Goal: Entertainment & Leisure: Consume media (video, audio)

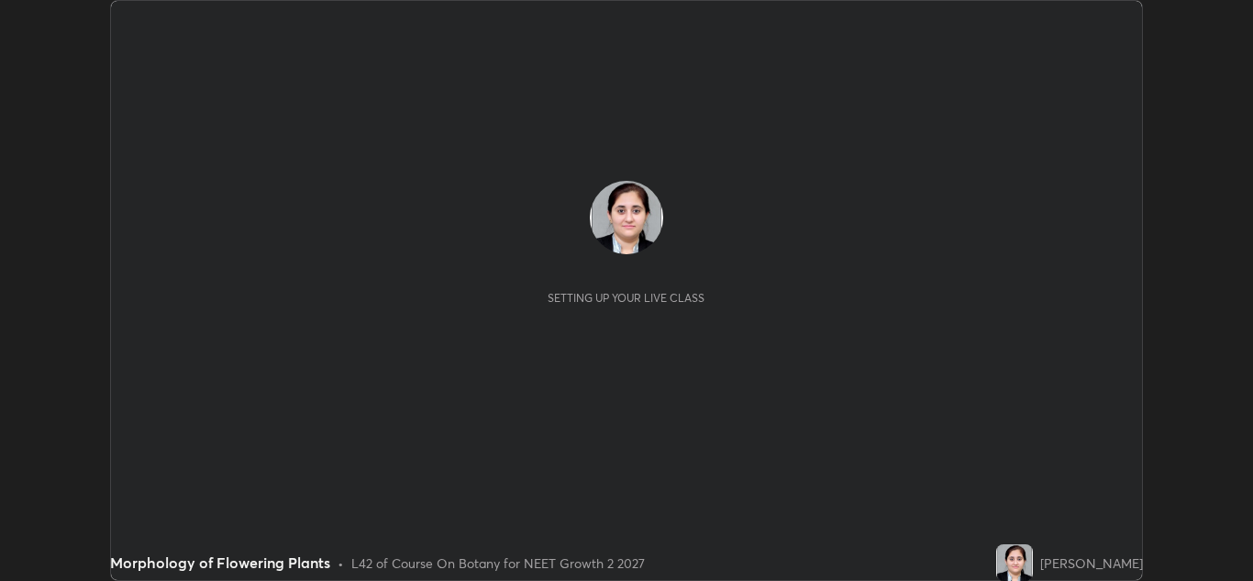
scroll to position [581, 1253]
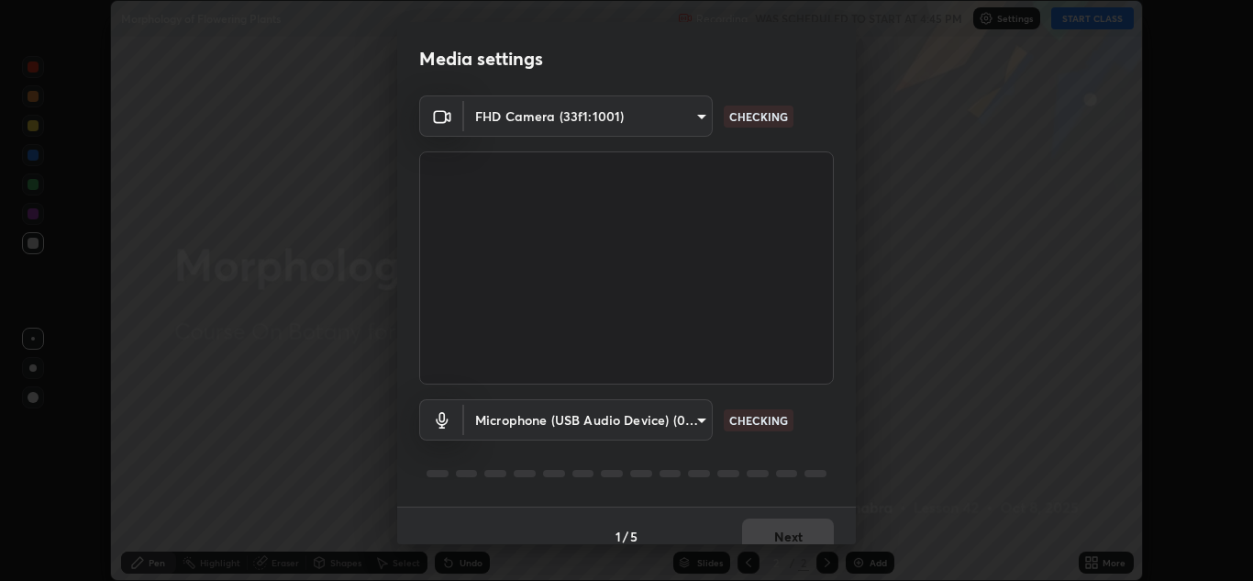
type input "e7f5d75c66a8ec01b6be6c8d9fba877b5f6738b88fd0c20368e9895a02b6f94a"
type input "c0ce66c8bbbc50cecfc637ad784d982a6a517474f8015640e1e83654bc784383"
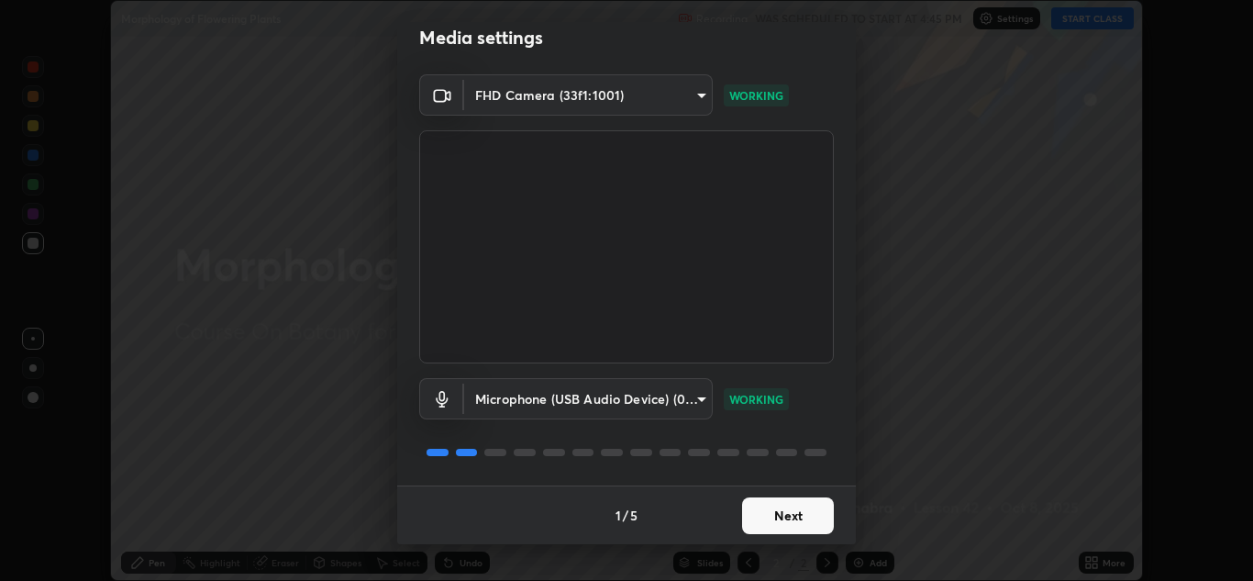
click at [796, 514] on button "Next" at bounding box center [788, 515] width 92 height 37
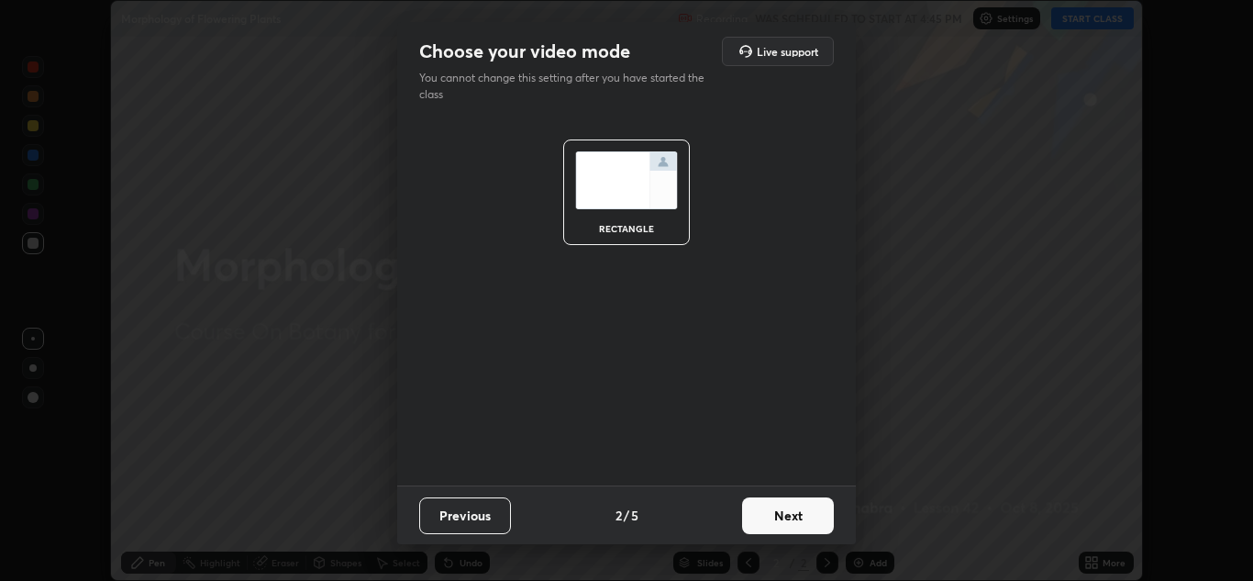
scroll to position [0, 0]
click at [792, 515] on button "Next" at bounding box center [788, 515] width 92 height 37
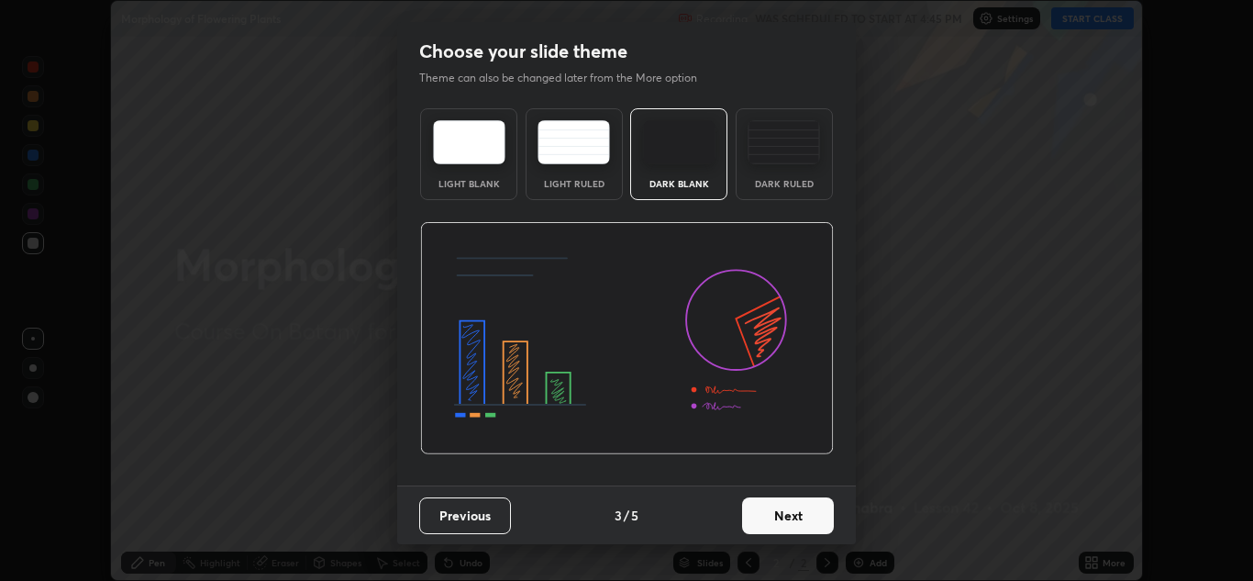
click at [790, 515] on button "Next" at bounding box center [788, 515] width 92 height 37
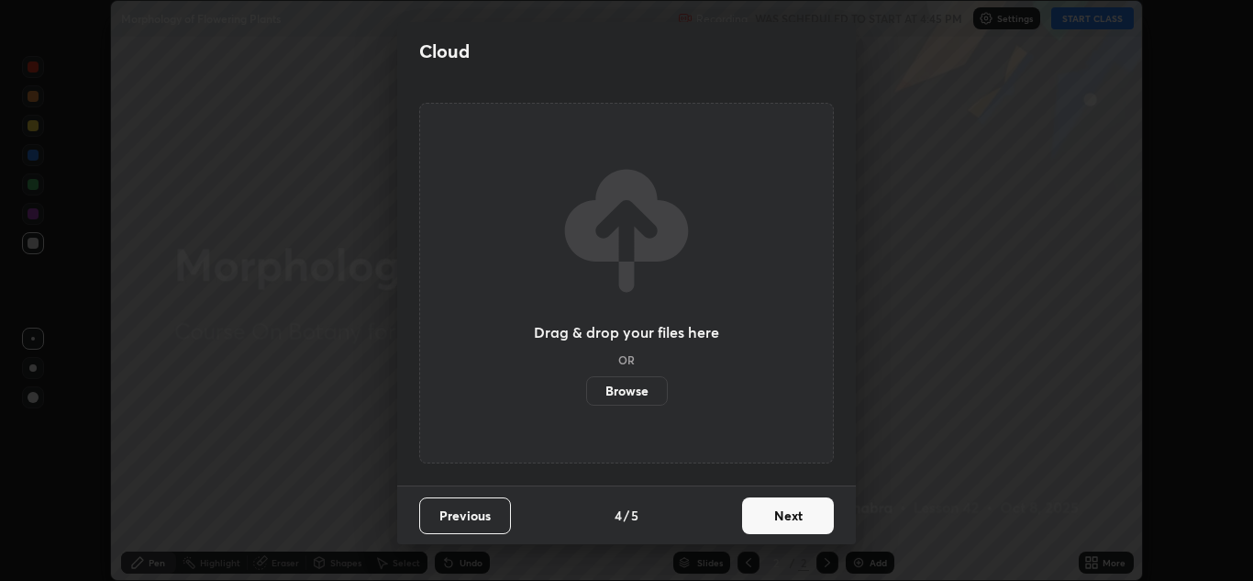
click at [789, 516] on button "Next" at bounding box center [788, 515] width 92 height 37
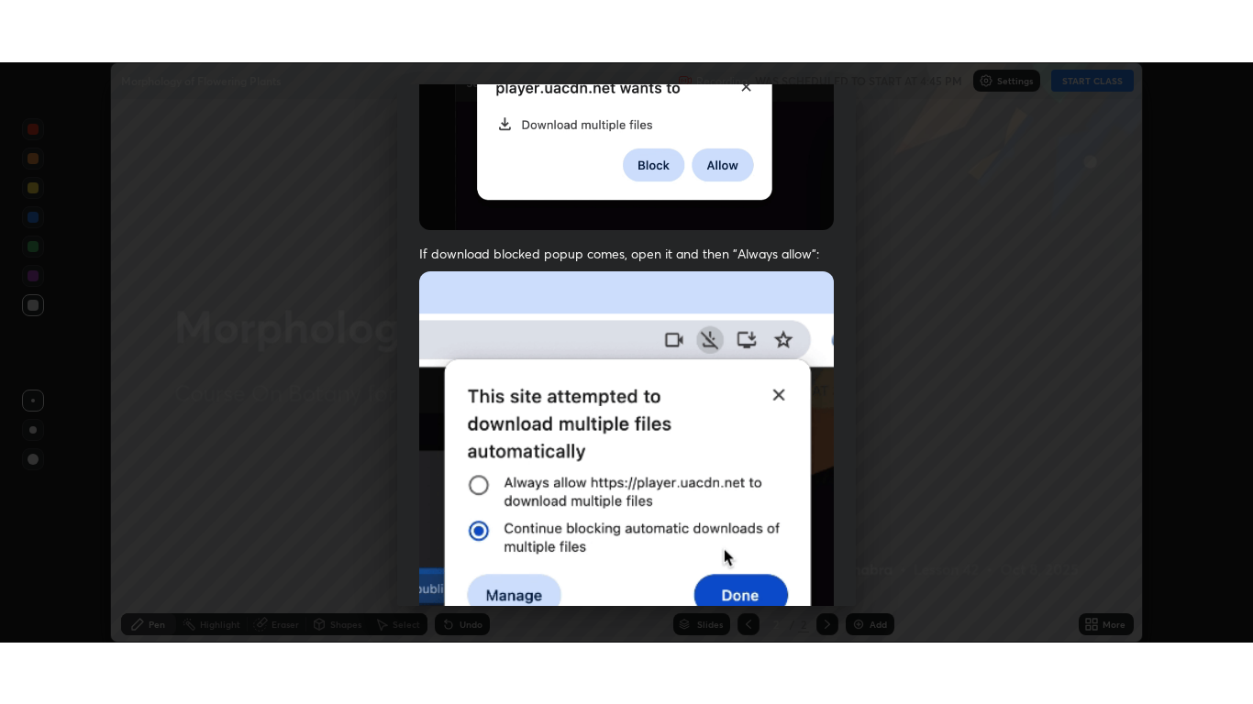
scroll to position [396, 0]
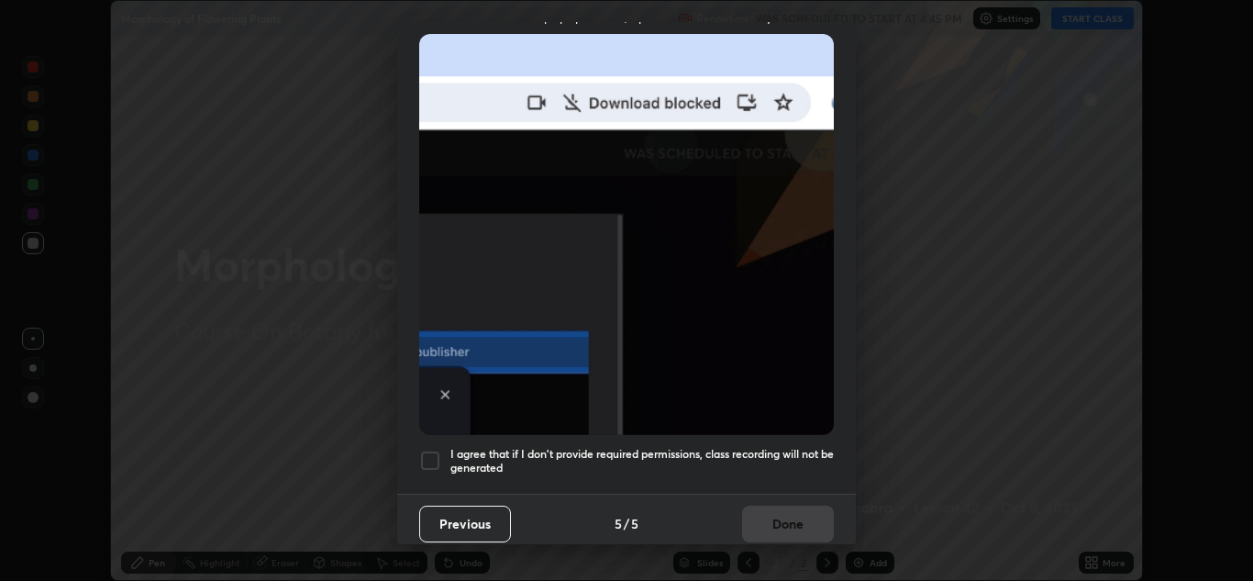
click at [433, 452] on div at bounding box center [430, 460] width 22 height 22
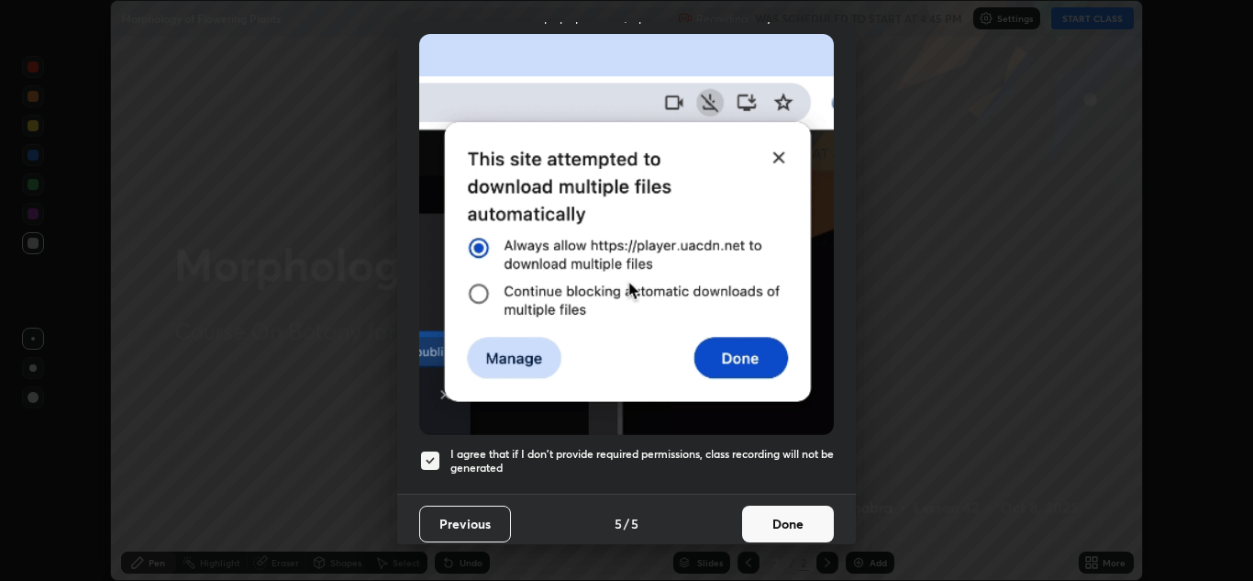
click at [781, 505] on button "Done" at bounding box center [788, 523] width 92 height 37
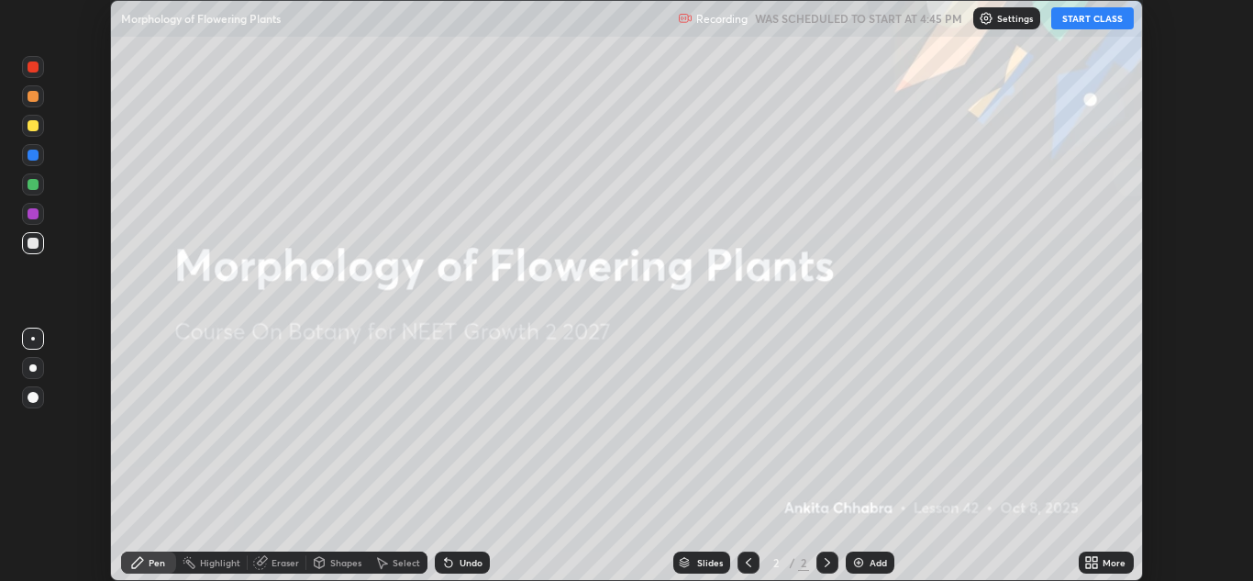
click at [1067, 26] on button "START CLASS" at bounding box center [1092, 18] width 83 height 22
click at [1095, 559] on icon at bounding box center [1094, 559] width 5 height 5
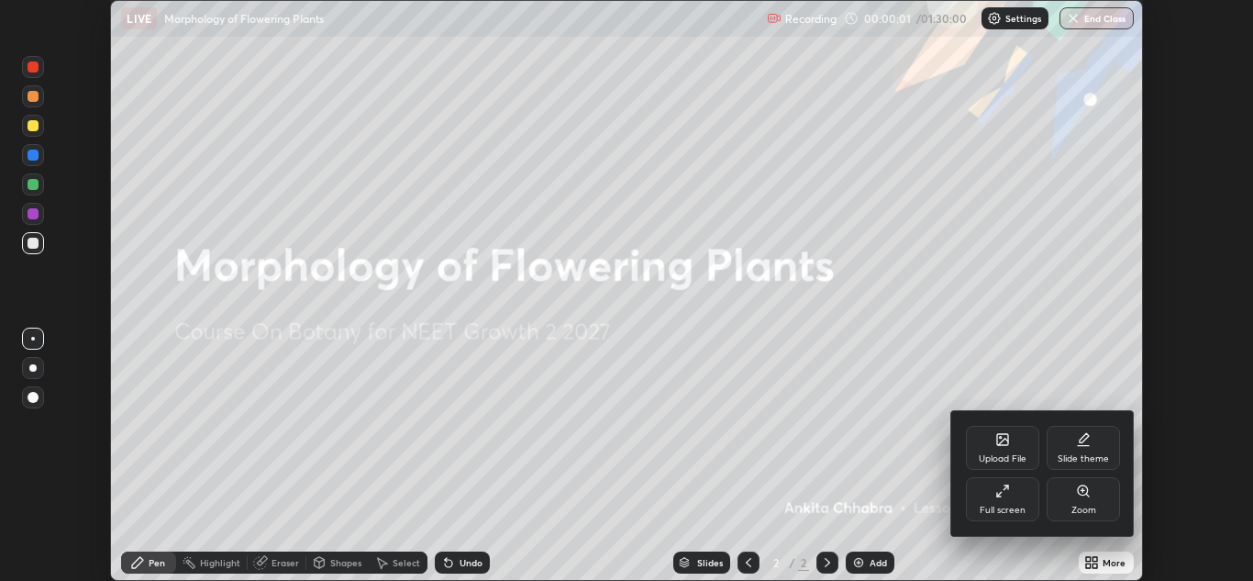
click at [1019, 505] on div "Full screen" at bounding box center [1003, 509] width 46 height 9
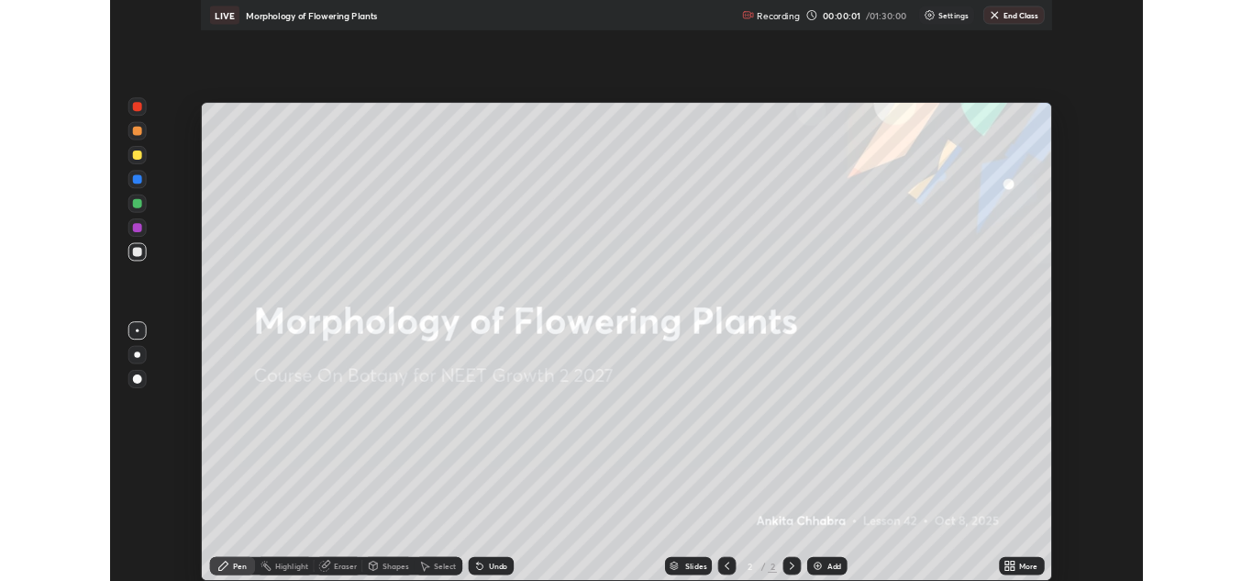
scroll to position [704, 1253]
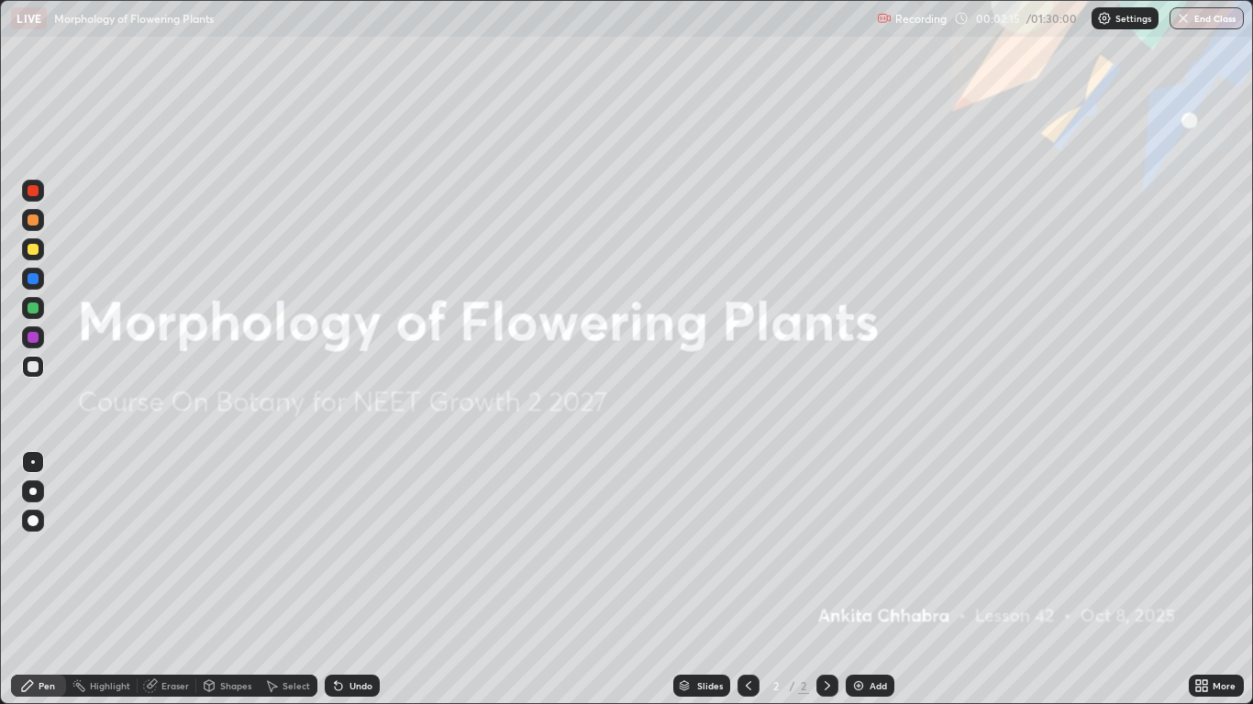
click at [875, 580] on div "Add" at bounding box center [878, 685] width 17 height 9
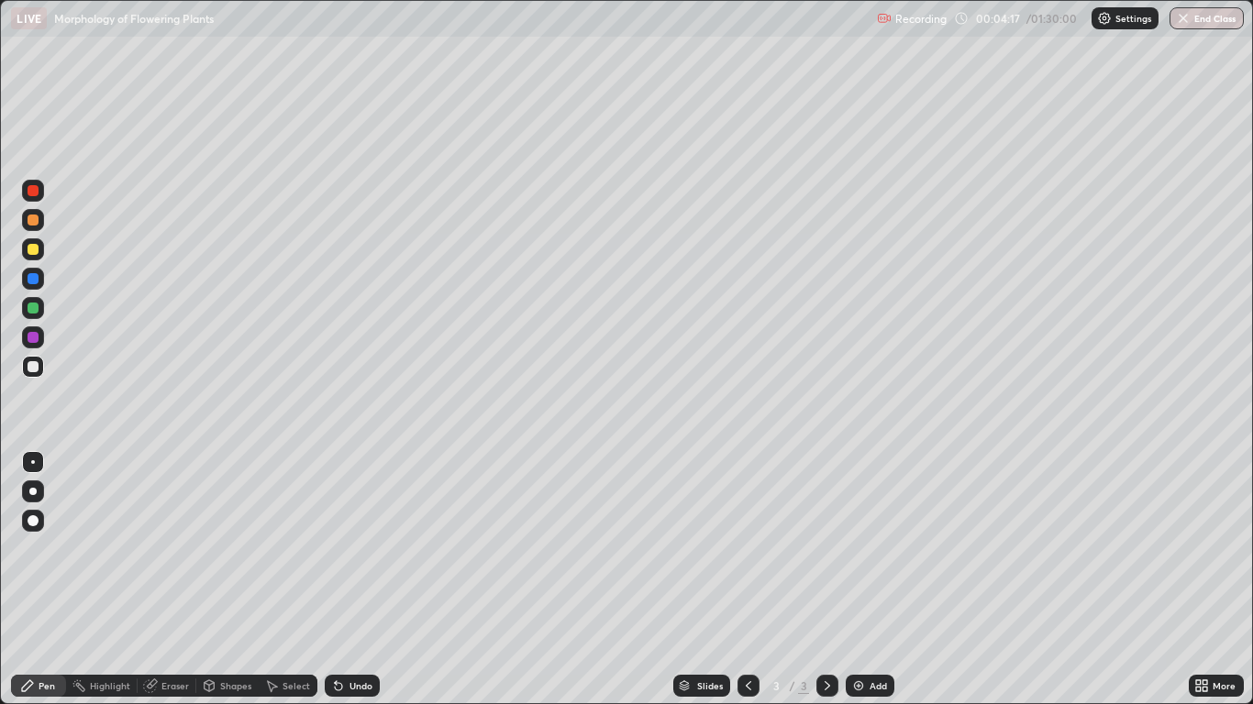
click at [41, 491] on div at bounding box center [33, 492] width 22 height 22
click at [39, 227] on div at bounding box center [33, 220] width 22 height 22
click at [40, 374] on div at bounding box center [33, 367] width 22 height 22
click at [42, 288] on div at bounding box center [33, 278] width 22 height 29
click at [335, 580] on icon at bounding box center [336, 682] width 2 height 2
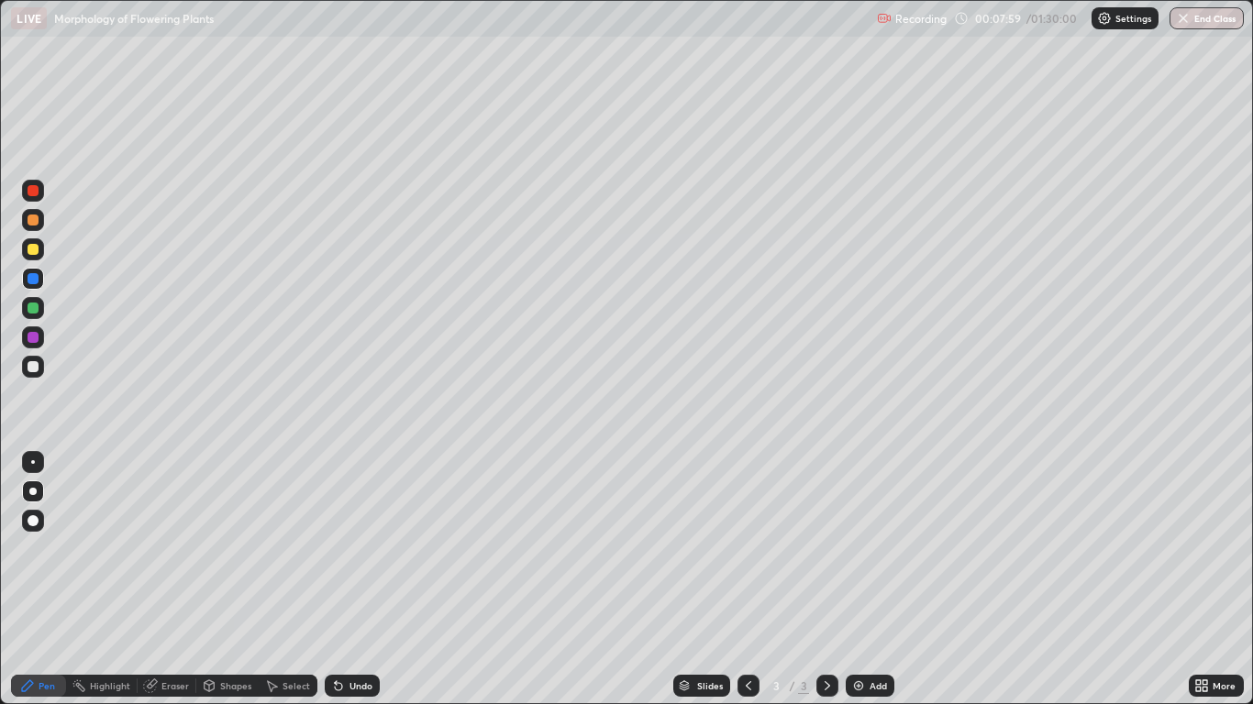
click at [39, 345] on div at bounding box center [33, 338] width 22 height 22
click at [37, 313] on div at bounding box center [33, 308] width 11 height 11
click at [39, 514] on div at bounding box center [33, 521] width 22 height 22
click at [33, 492] on div at bounding box center [32, 491] width 7 height 7
click at [38, 344] on div at bounding box center [33, 338] width 22 height 22
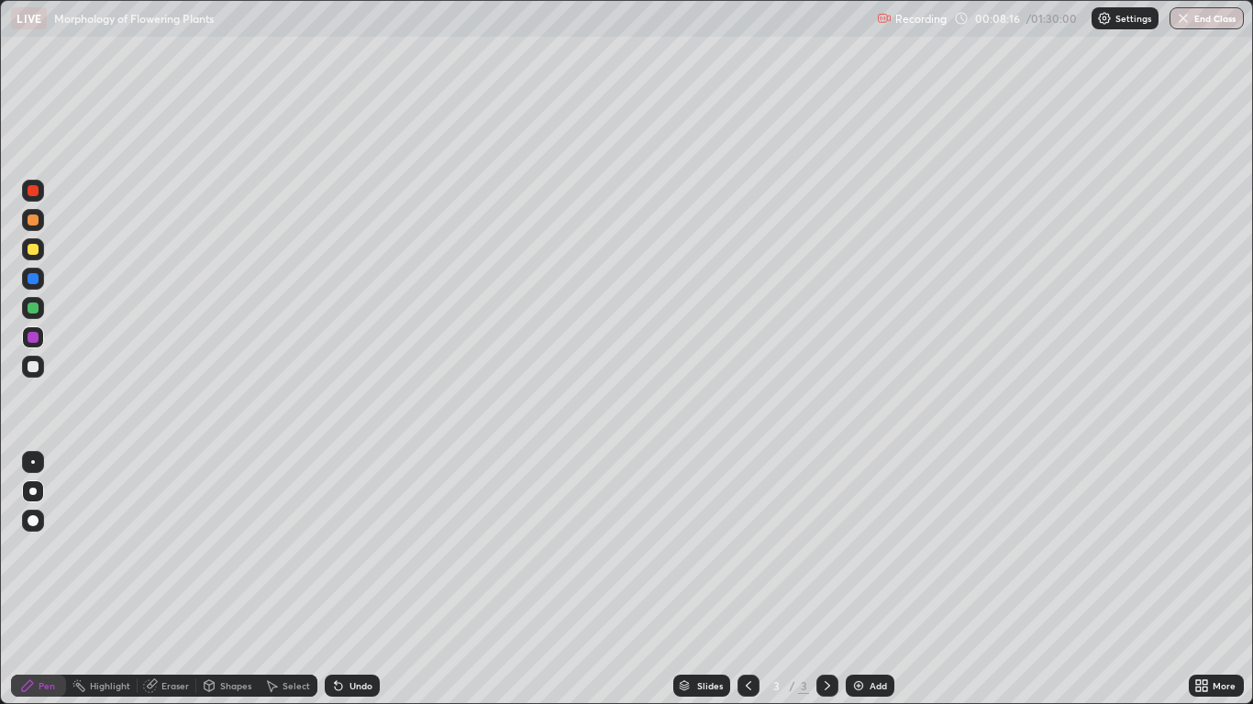
click at [35, 493] on div at bounding box center [32, 491] width 7 height 7
click at [33, 281] on div at bounding box center [33, 278] width 11 height 11
click at [34, 250] on div at bounding box center [33, 249] width 11 height 11
click at [33, 191] on div at bounding box center [33, 190] width 11 height 11
click at [181, 580] on div "Eraser" at bounding box center [175, 685] width 28 height 9
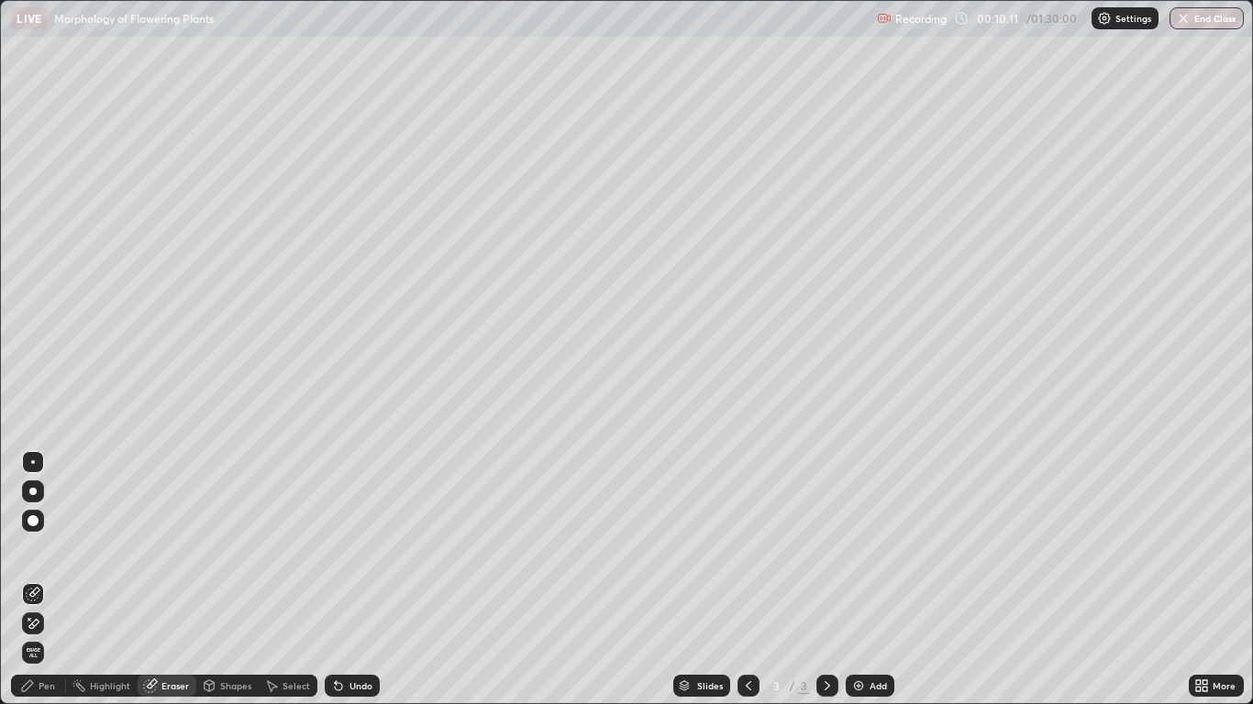
click at [57, 580] on div "Pen" at bounding box center [38, 686] width 55 height 22
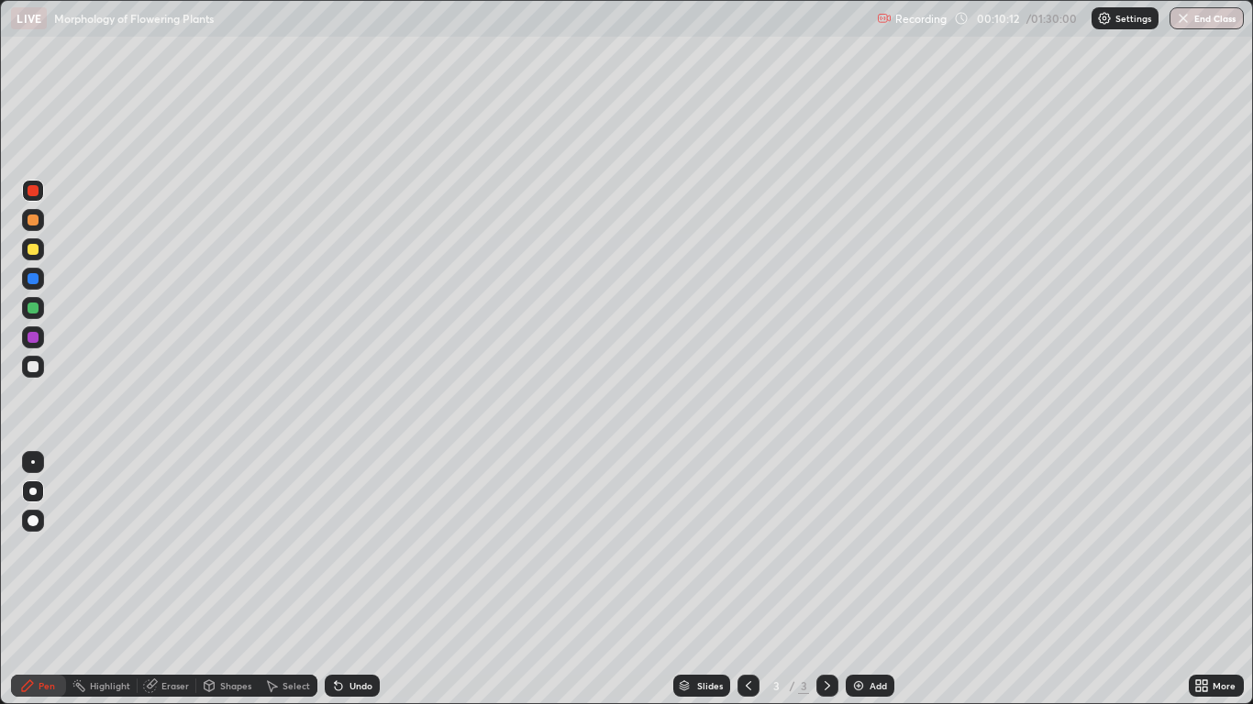
click at [39, 344] on div at bounding box center [33, 338] width 22 height 22
click at [40, 311] on div at bounding box center [33, 308] width 22 height 22
click at [33, 367] on div at bounding box center [33, 366] width 11 height 11
click at [41, 223] on div at bounding box center [33, 220] width 22 height 22
click at [867, 580] on div "Add" at bounding box center [870, 686] width 49 height 22
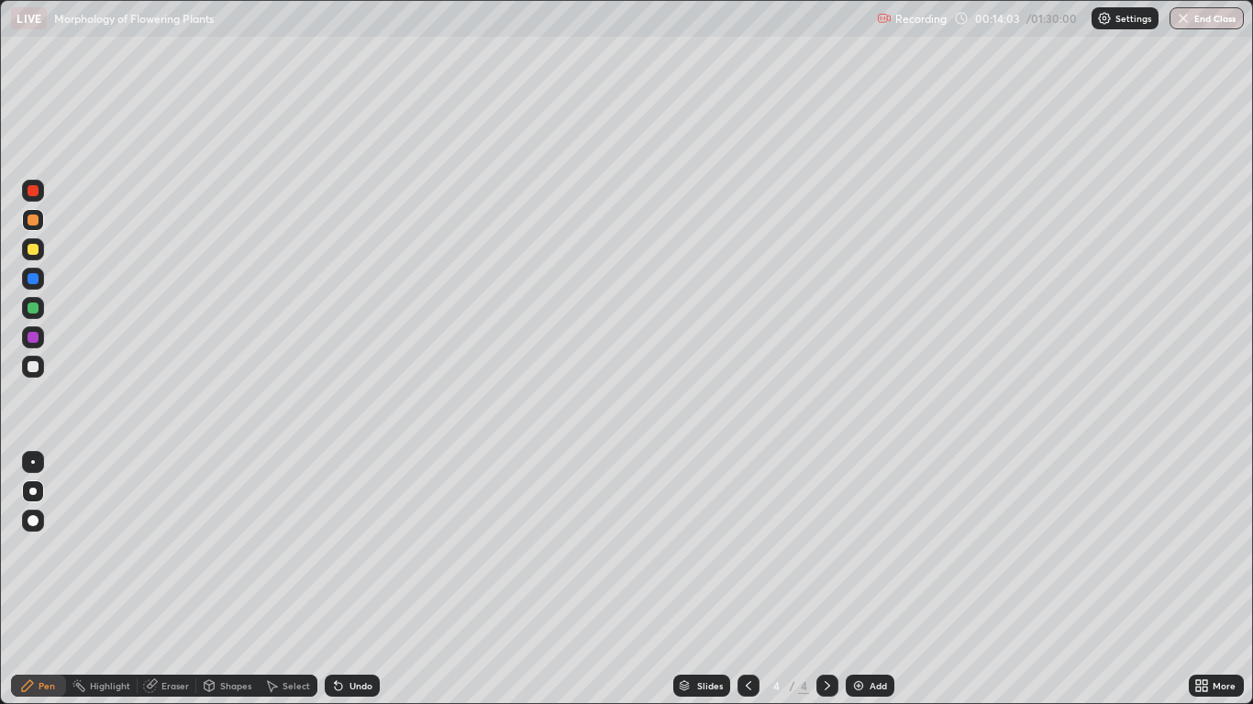
click at [37, 370] on div at bounding box center [33, 366] width 11 height 11
click at [350, 580] on div "Undo" at bounding box center [360, 685] width 23 height 9
click at [346, 580] on div "Undo" at bounding box center [352, 686] width 55 height 22
click at [36, 342] on div at bounding box center [33, 337] width 11 height 11
click at [39, 312] on div at bounding box center [33, 308] width 22 height 22
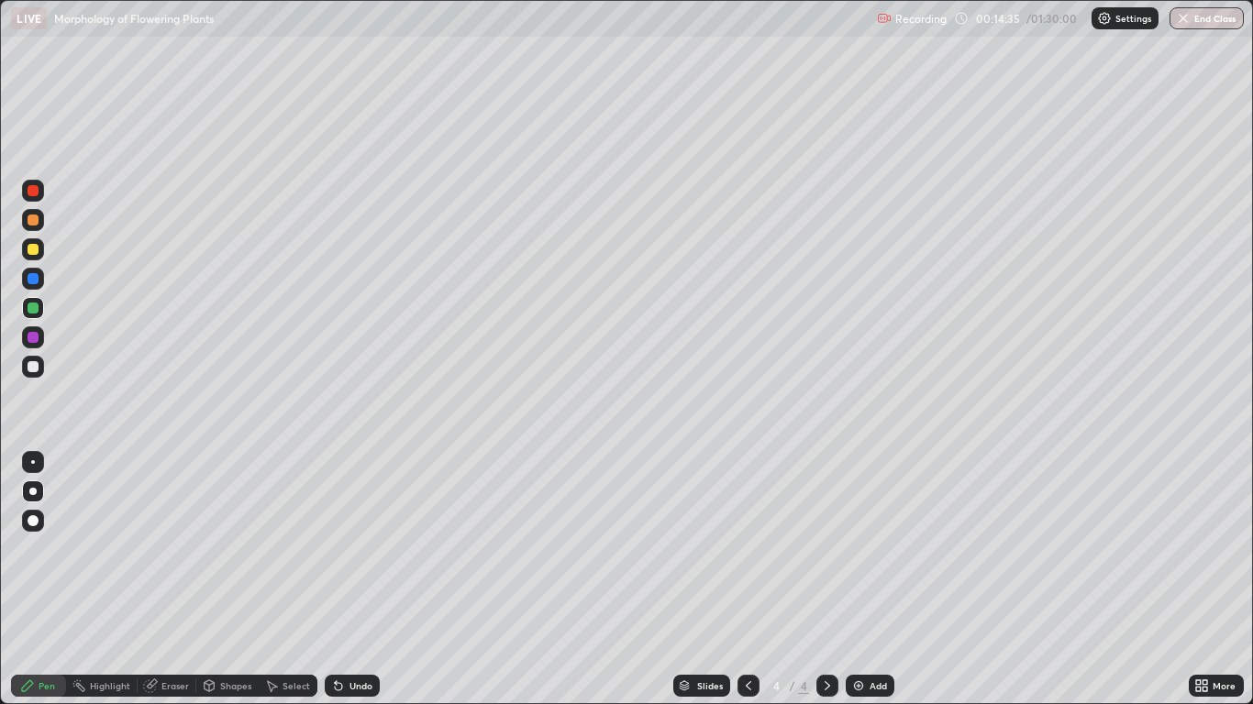
click at [39, 283] on div at bounding box center [33, 279] width 22 height 22
click at [286, 580] on div "Select" at bounding box center [297, 685] width 28 height 9
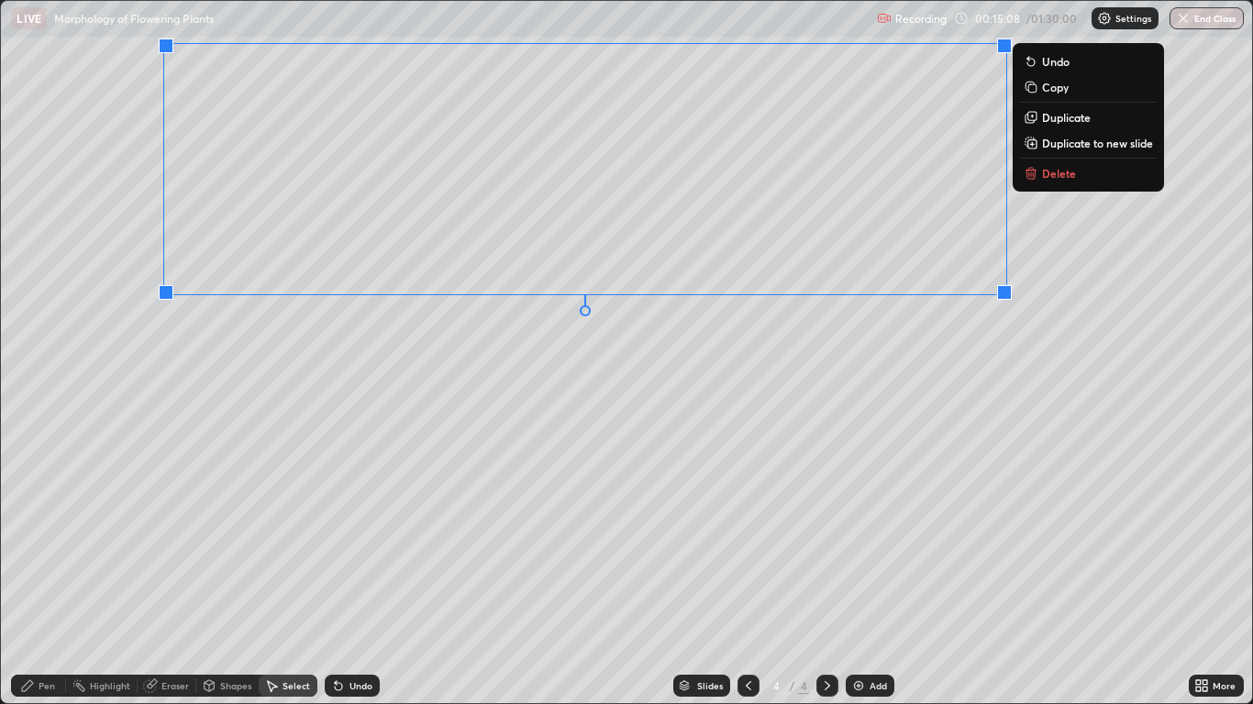
click at [55, 580] on div "Pen" at bounding box center [47, 685] width 17 height 9
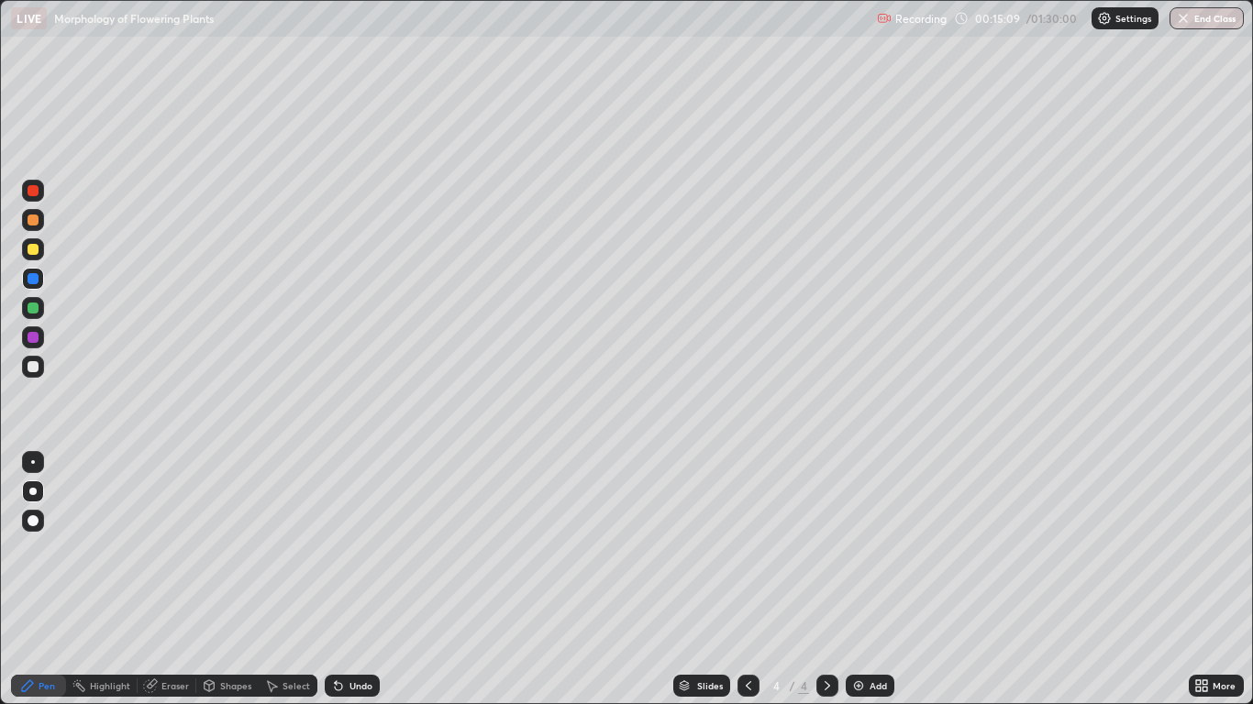
click at [39, 315] on div at bounding box center [33, 308] width 22 height 22
click at [33, 492] on div at bounding box center [32, 491] width 7 height 7
click at [34, 521] on div at bounding box center [33, 520] width 11 height 11
click at [339, 580] on icon at bounding box center [338, 686] width 7 height 7
click at [335, 580] on icon at bounding box center [336, 682] width 2 height 2
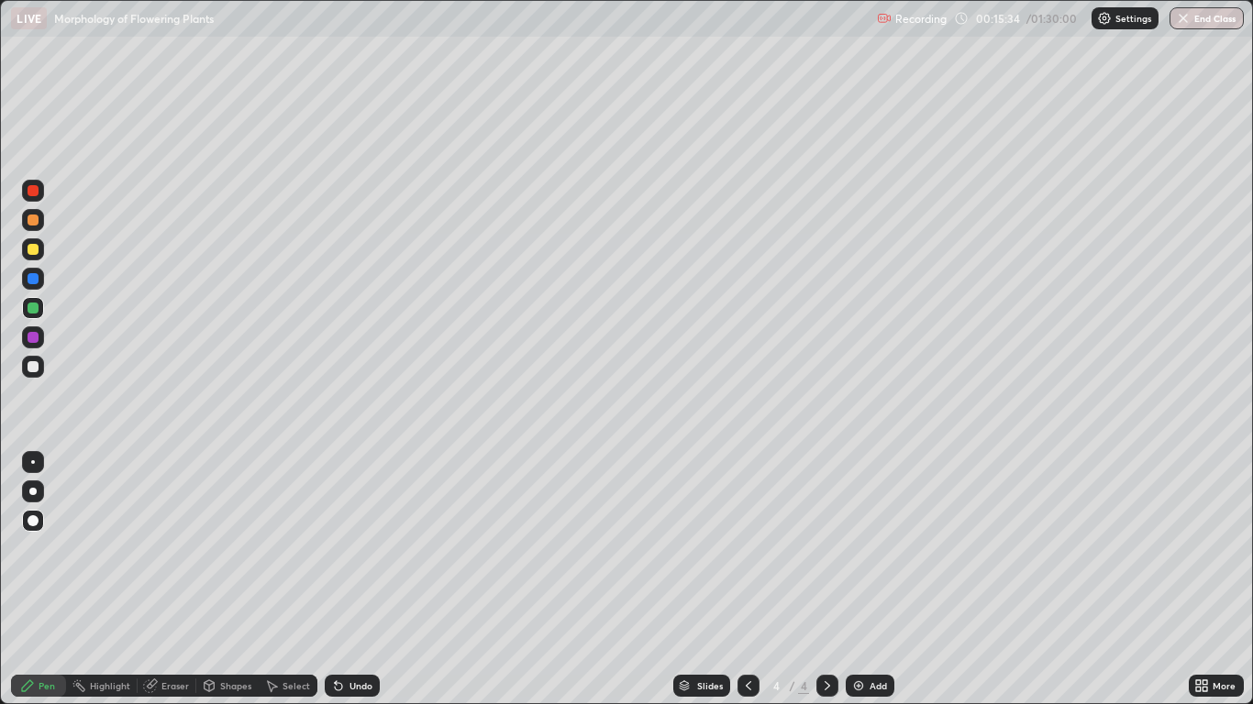
click at [333, 580] on icon at bounding box center [338, 686] width 15 height 15
click at [356, 580] on div "Undo" at bounding box center [352, 686] width 55 height 22
click at [343, 580] on icon at bounding box center [338, 686] width 15 height 15
click at [33, 492] on div at bounding box center [32, 491] width 7 height 7
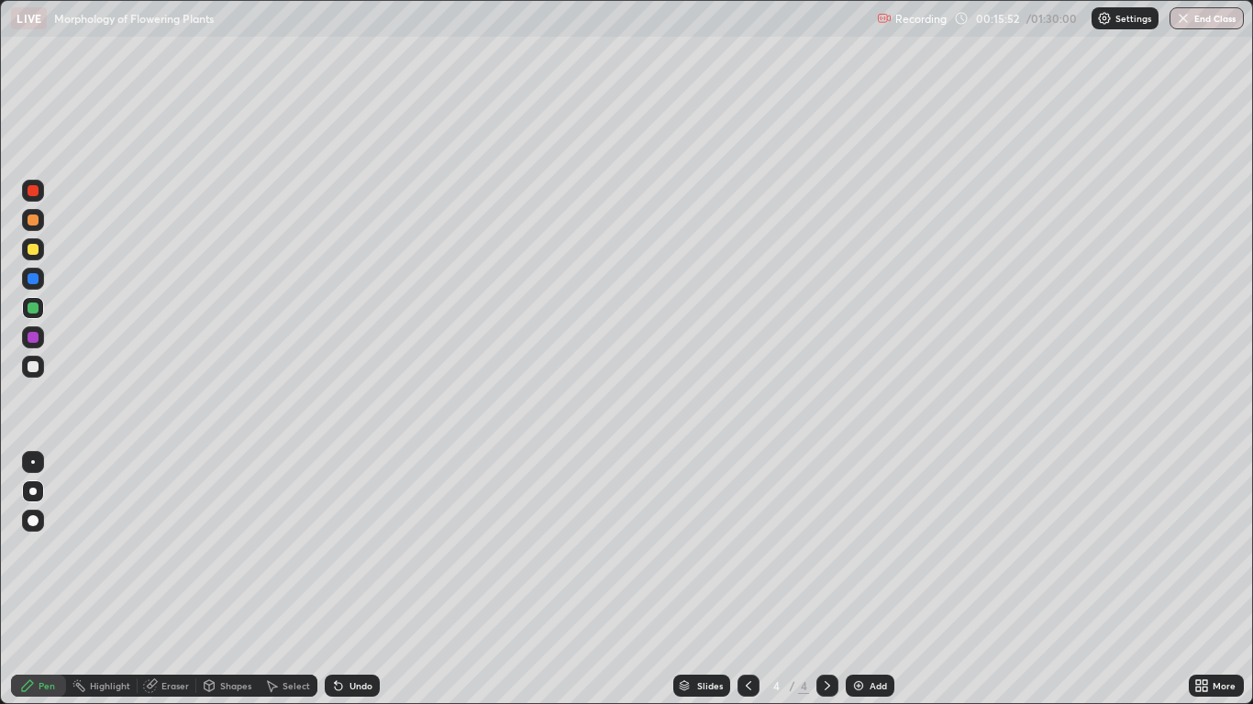
click at [34, 280] on div at bounding box center [33, 278] width 11 height 11
click at [35, 306] on div at bounding box center [33, 308] width 11 height 11
click at [33, 522] on div at bounding box center [33, 520] width 11 height 11
click at [39, 337] on div at bounding box center [33, 338] width 22 height 22
click at [33, 462] on div at bounding box center [33, 462] width 4 height 4
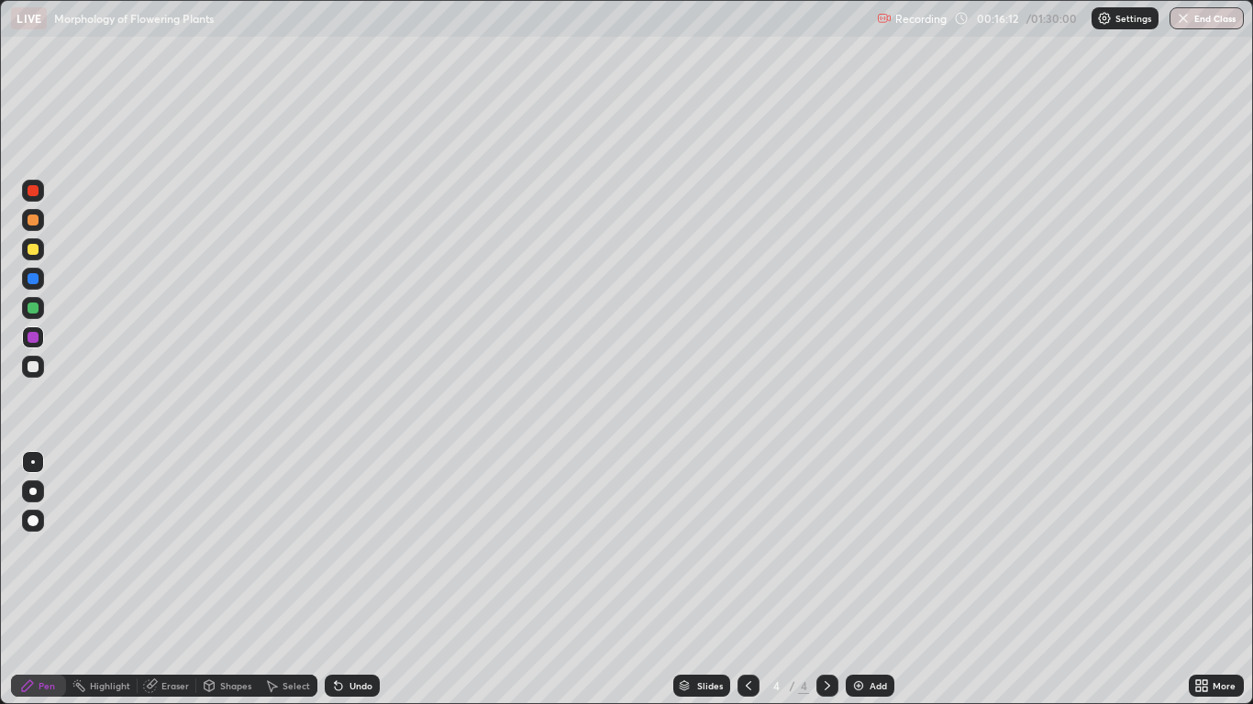
click at [33, 279] on div at bounding box center [33, 278] width 11 height 11
click at [33, 492] on div at bounding box center [32, 491] width 7 height 7
click at [38, 524] on div at bounding box center [33, 520] width 11 height 11
click at [34, 338] on div at bounding box center [33, 337] width 11 height 11
click at [33, 462] on div at bounding box center [33, 462] width 4 height 4
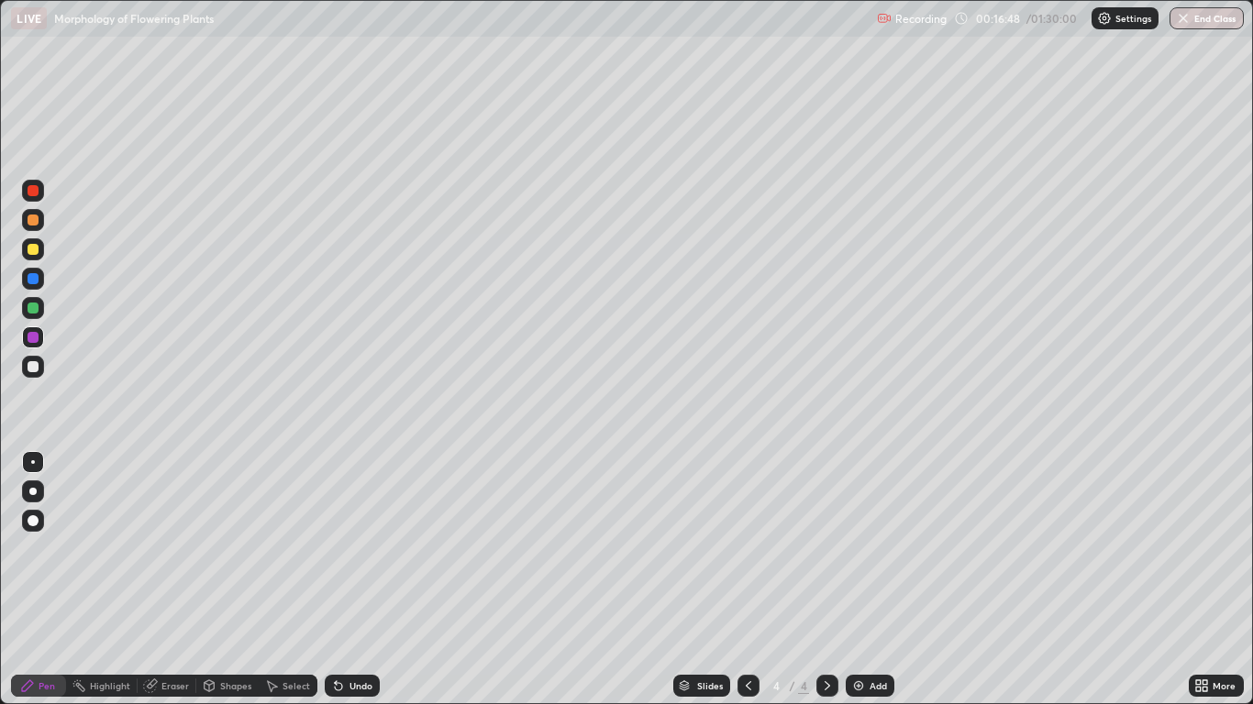
click at [34, 367] on div at bounding box center [33, 366] width 11 height 11
click at [34, 257] on div at bounding box center [33, 249] width 22 height 22
click at [32, 491] on div at bounding box center [32, 491] width 7 height 7
click at [27, 338] on div at bounding box center [33, 338] width 22 height 22
click at [35, 221] on div at bounding box center [33, 220] width 11 height 11
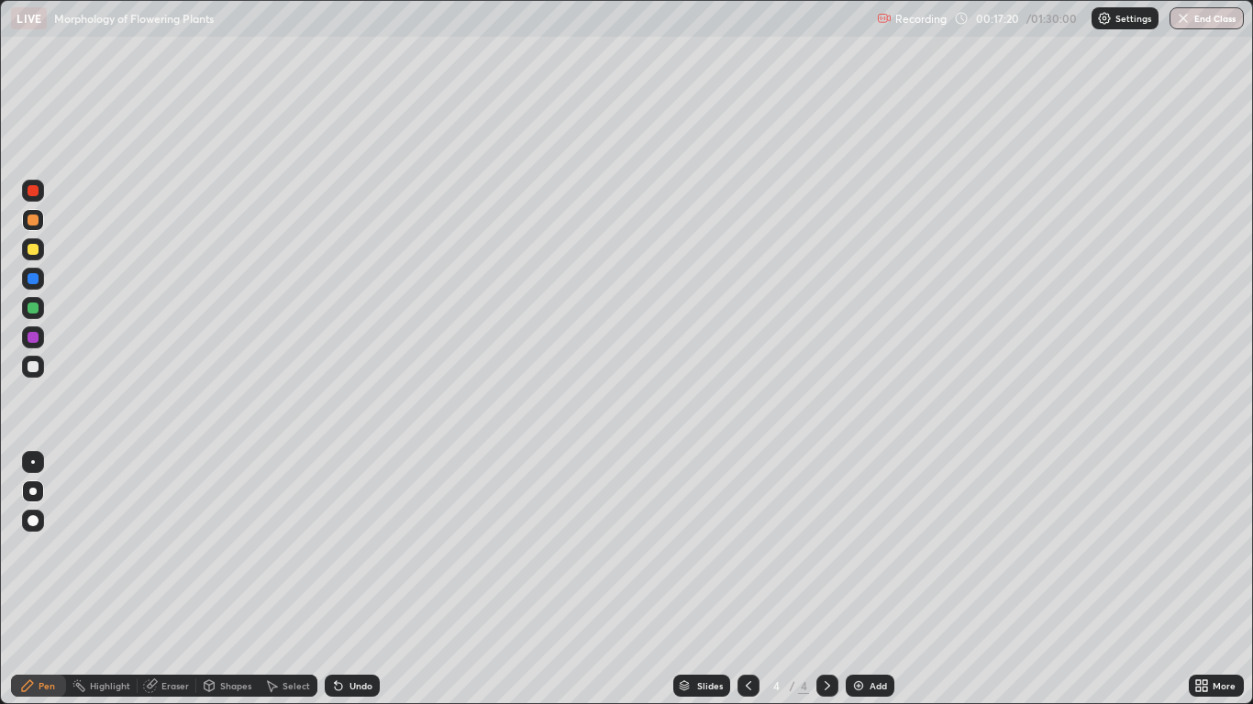
click at [37, 193] on div at bounding box center [33, 190] width 11 height 11
click at [35, 366] on div at bounding box center [33, 366] width 11 height 11
click at [360, 580] on div "Undo" at bounding box center [352, 686] width 55 height 22
click at [360, 580] on div "Undo" at bounding box center [360, 685] width 23 height 9
click at [359, 580] on div "Undo" at bounding box center [360, 685] width 23 height 9
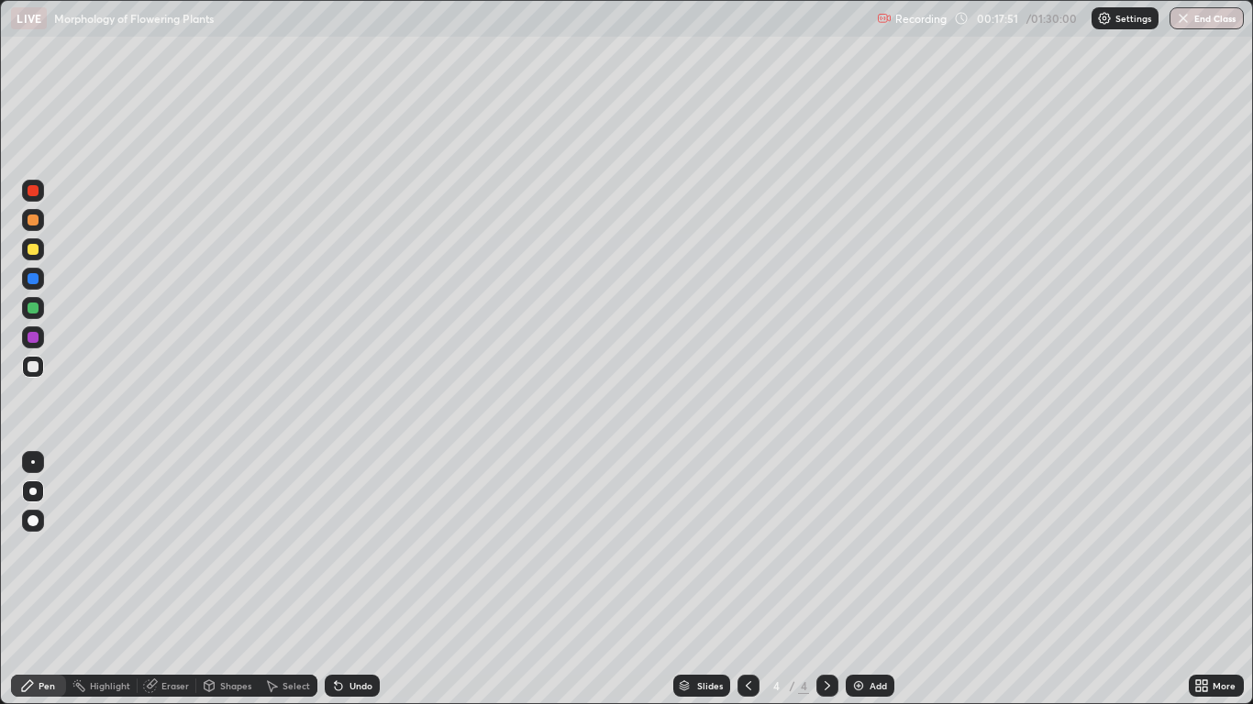
click at [349, 580] on div "Undo" at bounding box center [360, 685] width 23 height 9
click at [360, 580] on div "Undo" at bounding box center [360, 685] width 23 height 9
click at [33, 338] on div at bounding box center [33, 337] width 11 height 11
click at [38, 198] on div at bounding box center [33, 191] width 22 height 22
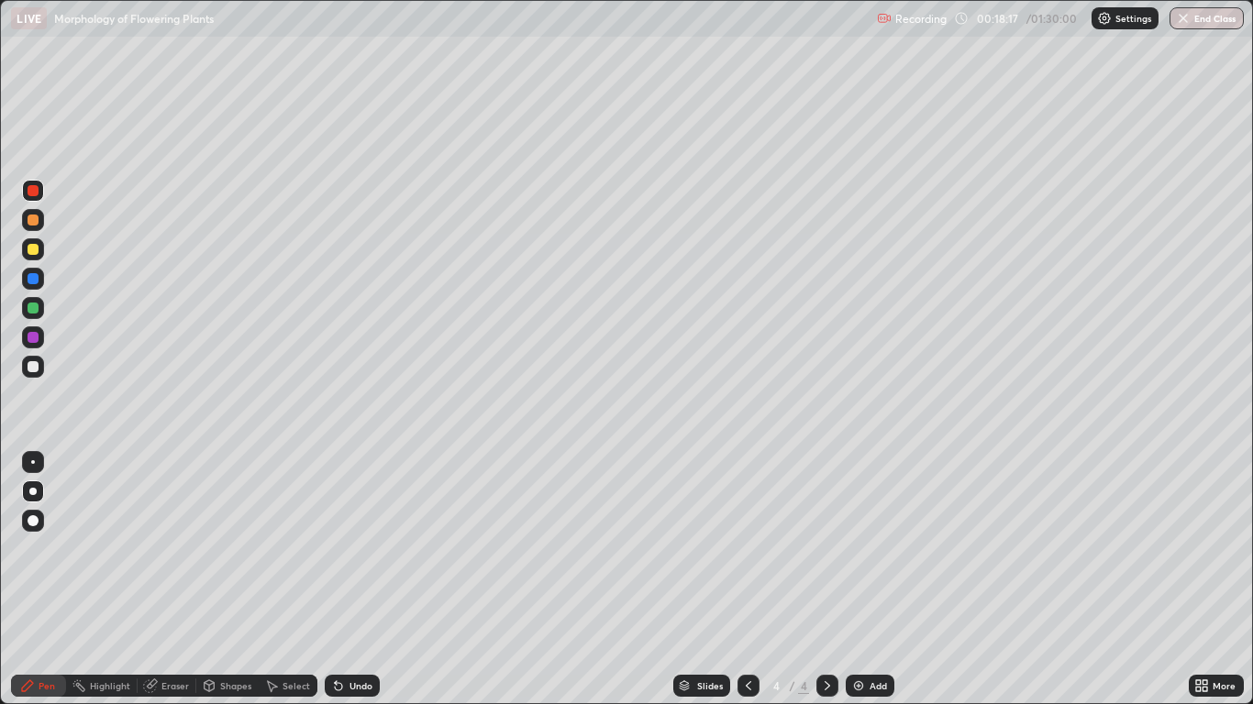
click at [39, 279] on div at bounding box center [33, 279] width 22 height 22
click at [34, 367] on div at bounding box center [33, 366] width 11 height 11
click at [39, 309] on div at bounding box center [33, 308] width 22 height 22
click at [39, 286] on div at bounding box center [33, 279] width 22 height 22
click at [877, 580] on div "Add" at bounding box center [878, 685] width 17 height 9
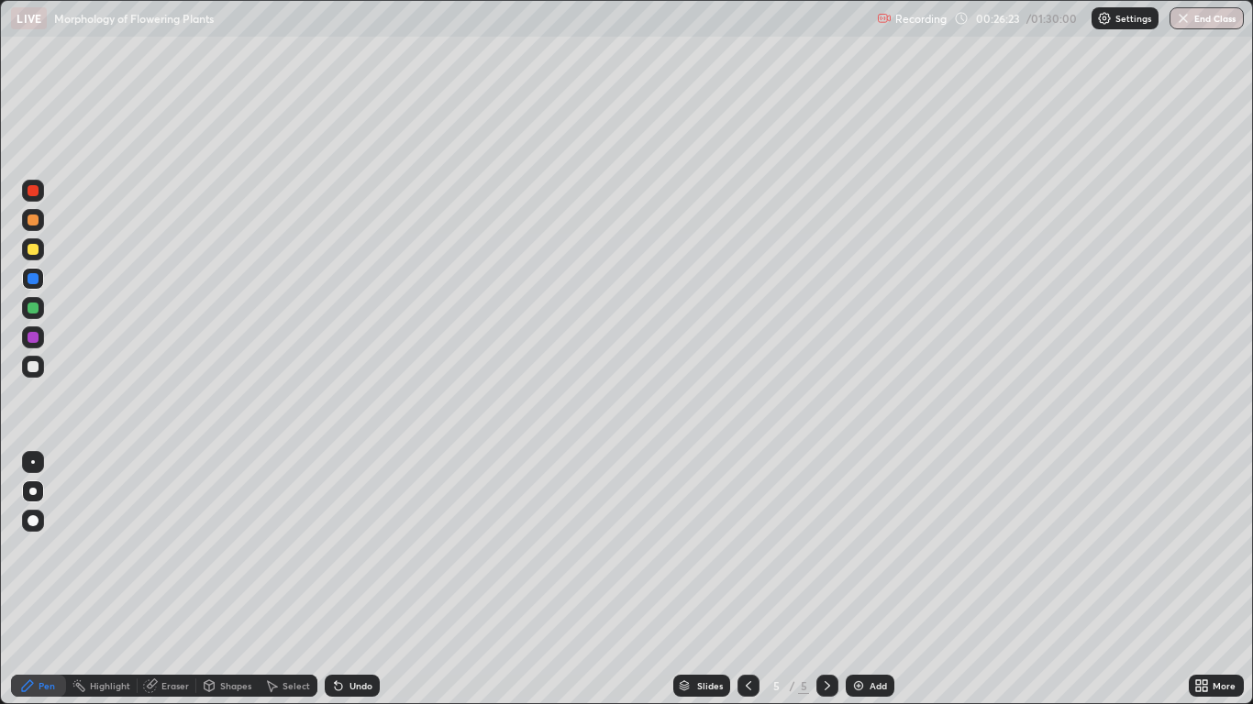
click at [748, 580] on icon at bounding box center [748, 686] width 15 height 15
click at [835, 580] on div at bounding box center [827, 686] width 22 height 22
click at [34, 367] on div at bounding box center [33, 366] width 11 height 11
click at [33, 309] on div at bounding box center [33, 308] width 11 height 11
click at [360, 580] on div "Undo" at bounding box center [352, 686] width 55 height 22
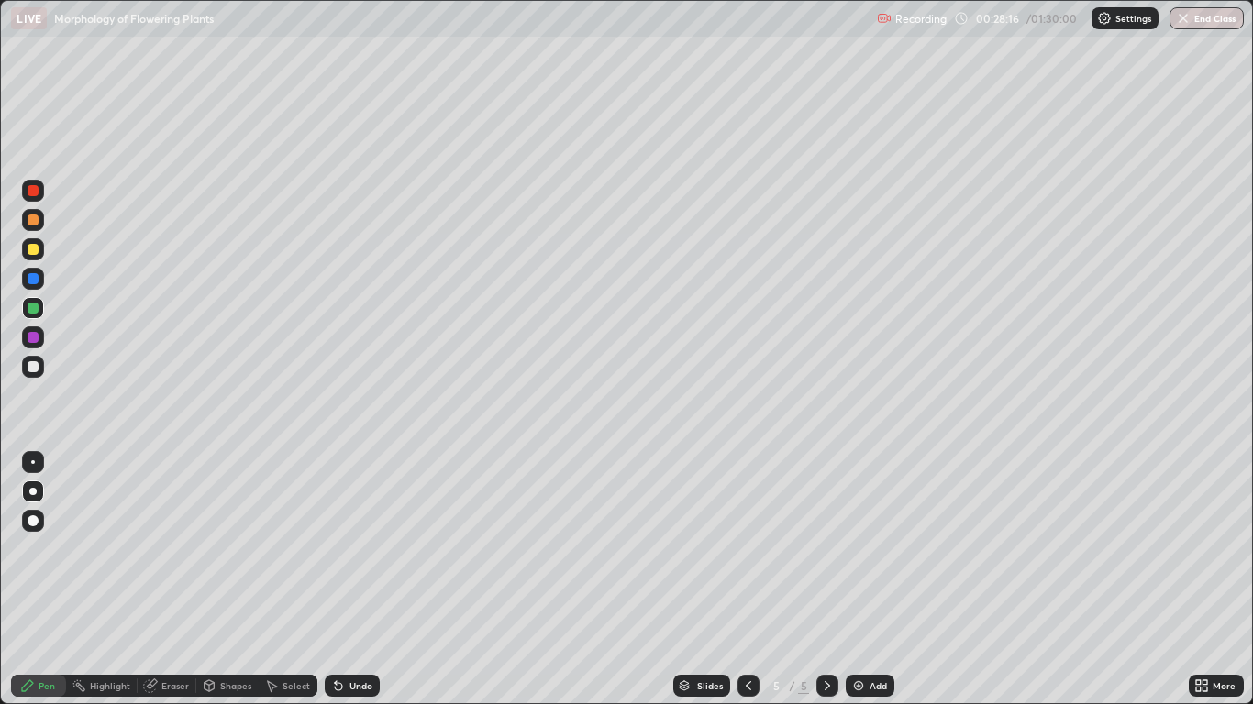
click at [356, 580] on div "Undo" at bounding box center [360, 685] width 23 height 9
click at [354, 580] on div "Undo" at bounding box center [360, 685] width 23 height 9
click at [350, 580] on div "Undo" at bounding box center [352, 686] width 55 height 22
click at [366, 580] on div "Undo" at bounding box center [352, 686] width 55 height 22
click at [370, 580] on div "Undo" at bounding box center [352, 686] width 55 height 22
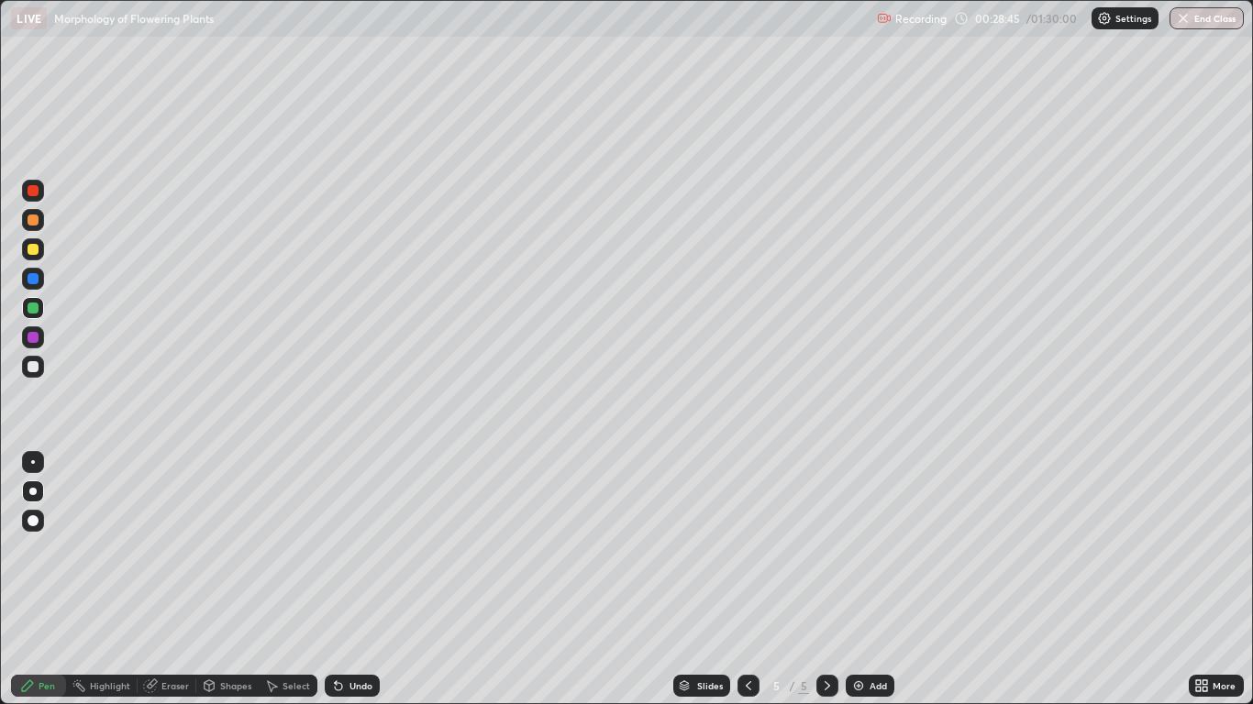
click at [357, 580] on div "Undo" at bounding box center [360, 685] width 23 height 9
click at [39, 253] on div at bounding box center [33, 249] width 22 height 22
click at [39, 289] on div at bounding box center [33, 279] width 22 height 22
click at [39, 370] on div at bounding box center [33, 367] width 22 height 22
click at [34, 252] on div at bounding box center [33, 249] width 11 height 11
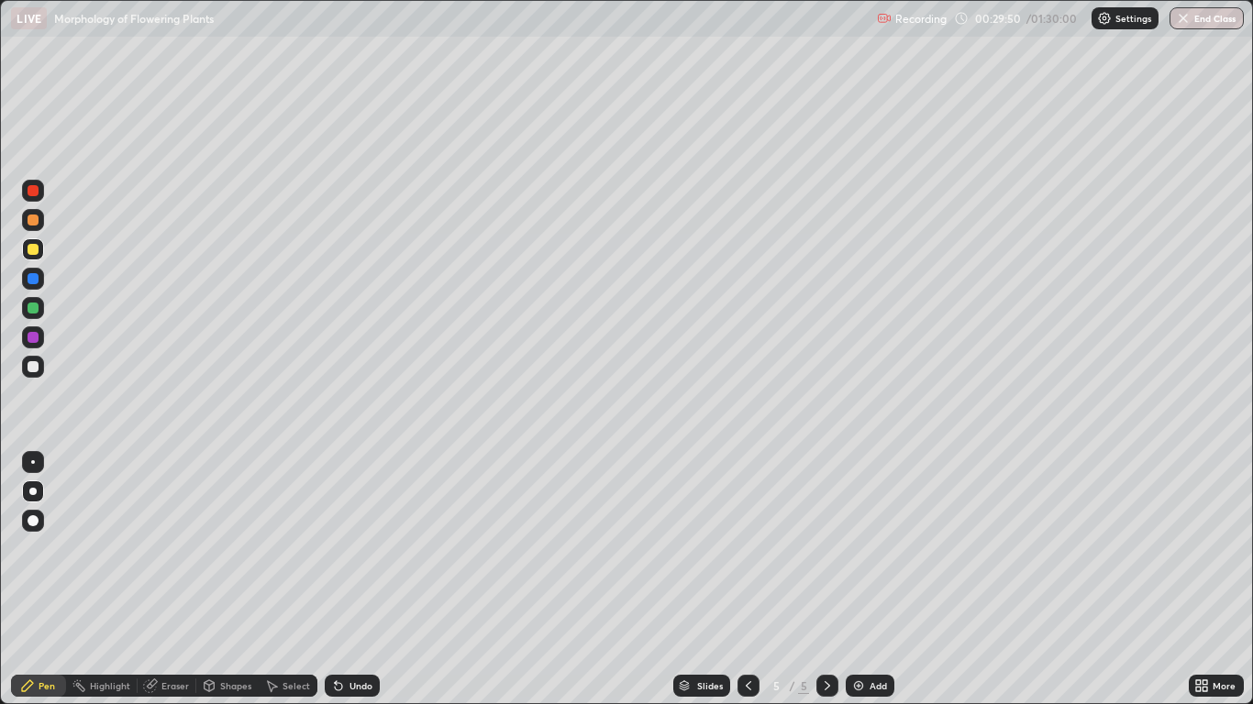
click at [40, 344] on div at bounding box center [33, 338] width 22 height 22
click at [37, 311] on div at bounding box center [33, 308] width 11 height 11
click at [43, 529] on div at bounding box center [33, 520] width 22 height 29
click at [40, 492] on div at bounding box center [33, 492] width 22 height 22
click at [38, 252] on div at bounding box center [33, 249] width 11 height 11
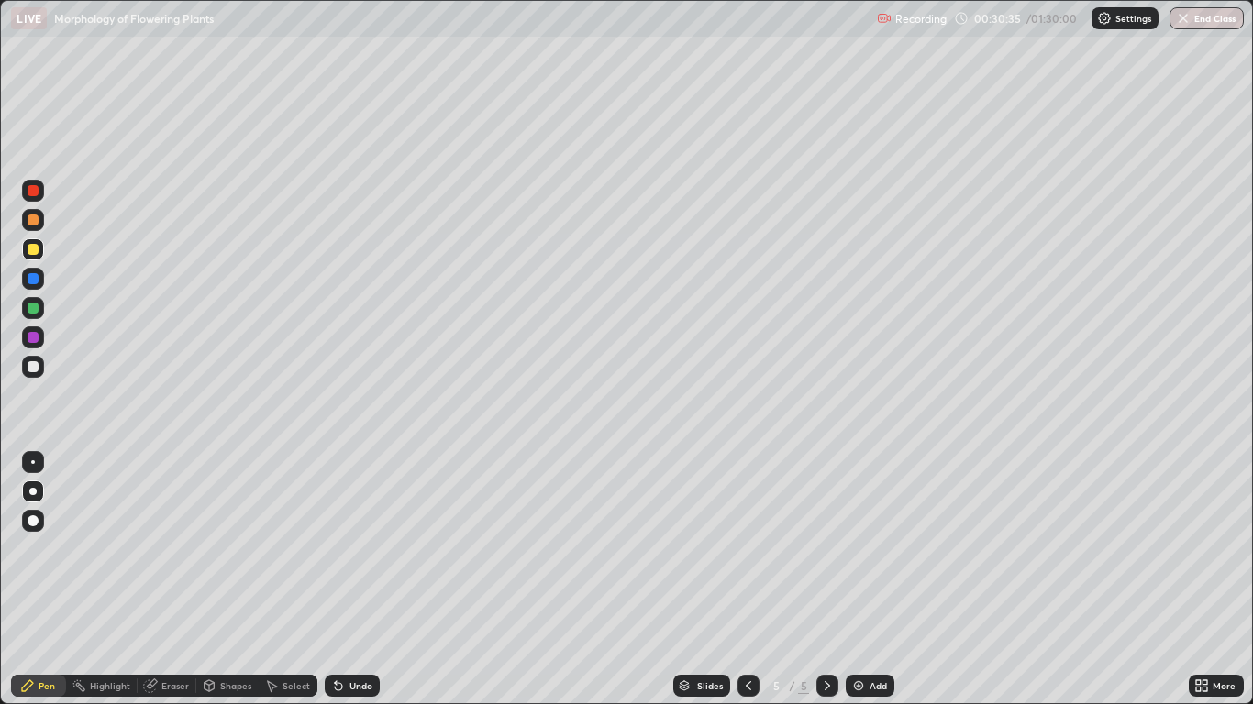
click at [38, 197] on div at bounding box center [33, 191] width 22 height 22
click at [34, 308] on div at bounding box center [33, 308] width 11 height 11
click at [34, 279] on div at bounding box center [33, 278] width 11 height 11
click at [33, 492] on div at bounding box center [32, 491] width 7 height 7
click at [1204, 580] on icon at bounding box center [1204, 689] width 5 height 5
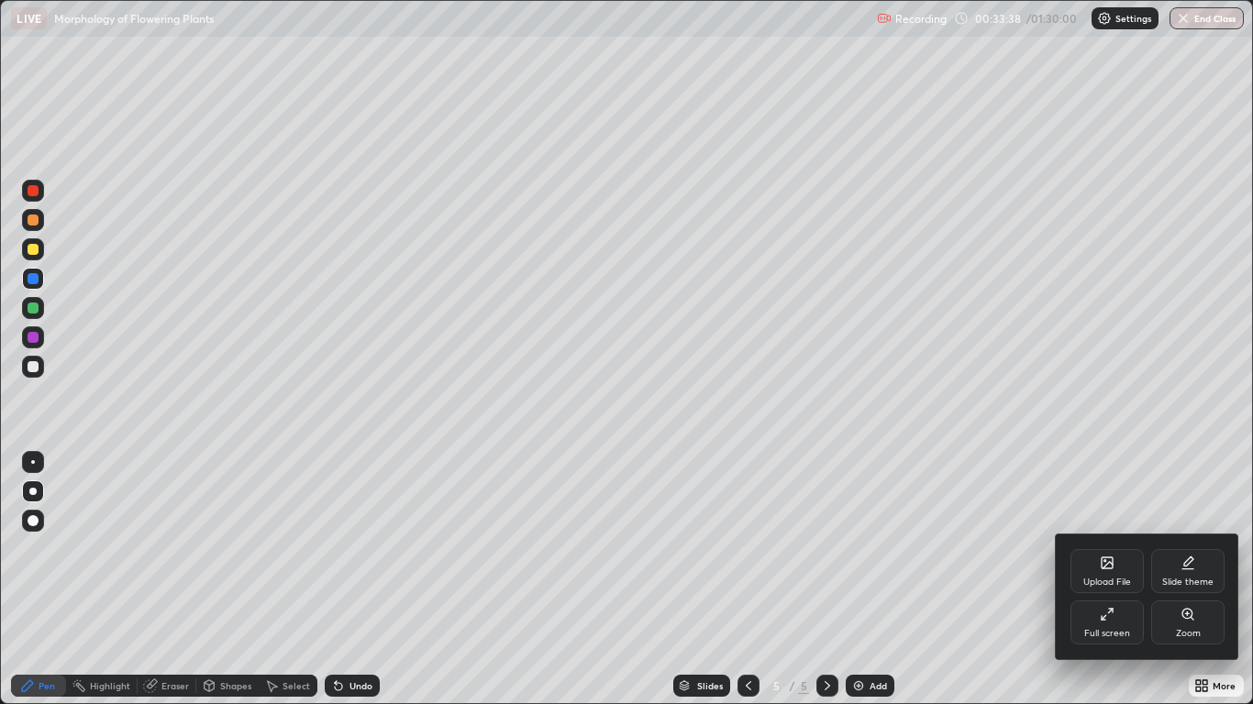
click at [1123, 580] on div "Full screen" at bounding box center [1107, 633] width 46 height 9
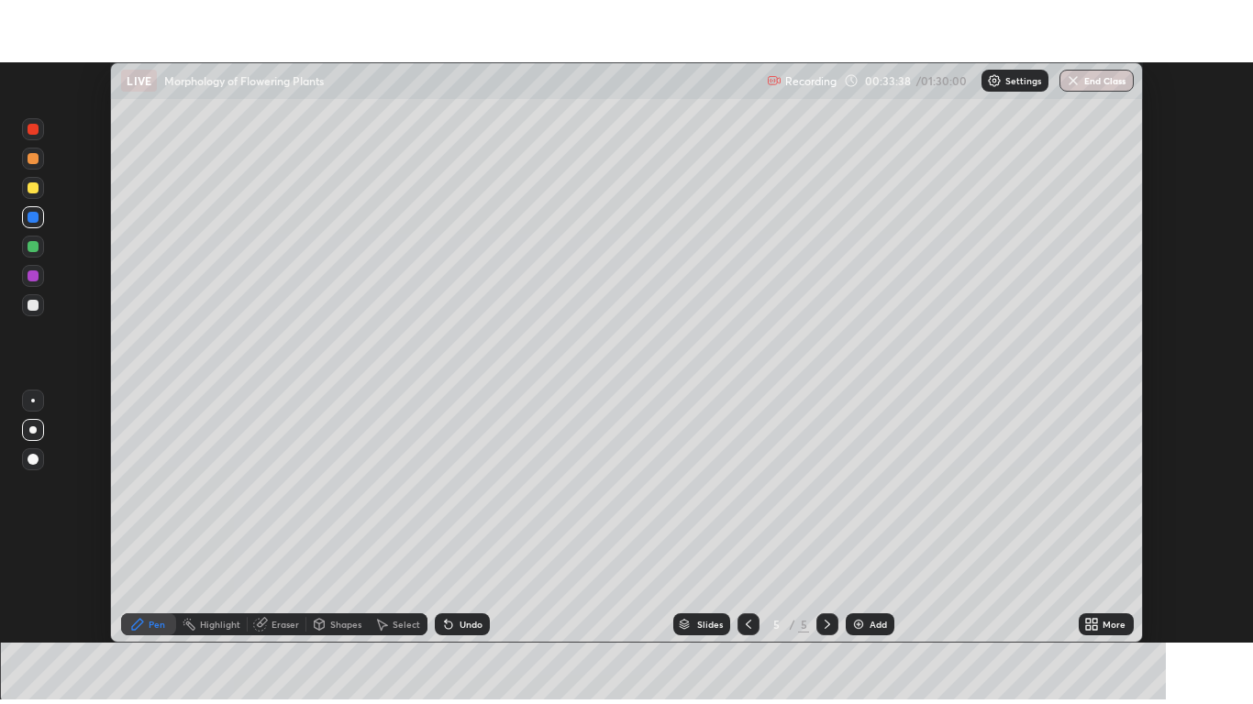
scroll to position [91142, 90470]
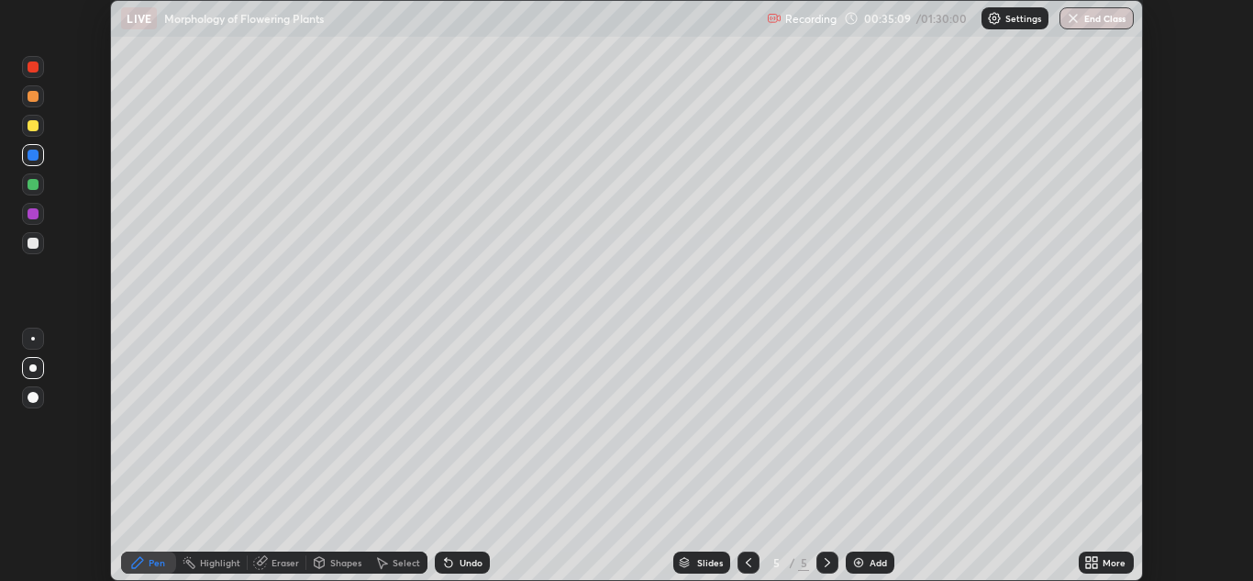
click at [1088, 559] on icon at bounding box center [1088, 559] width 5 height 5
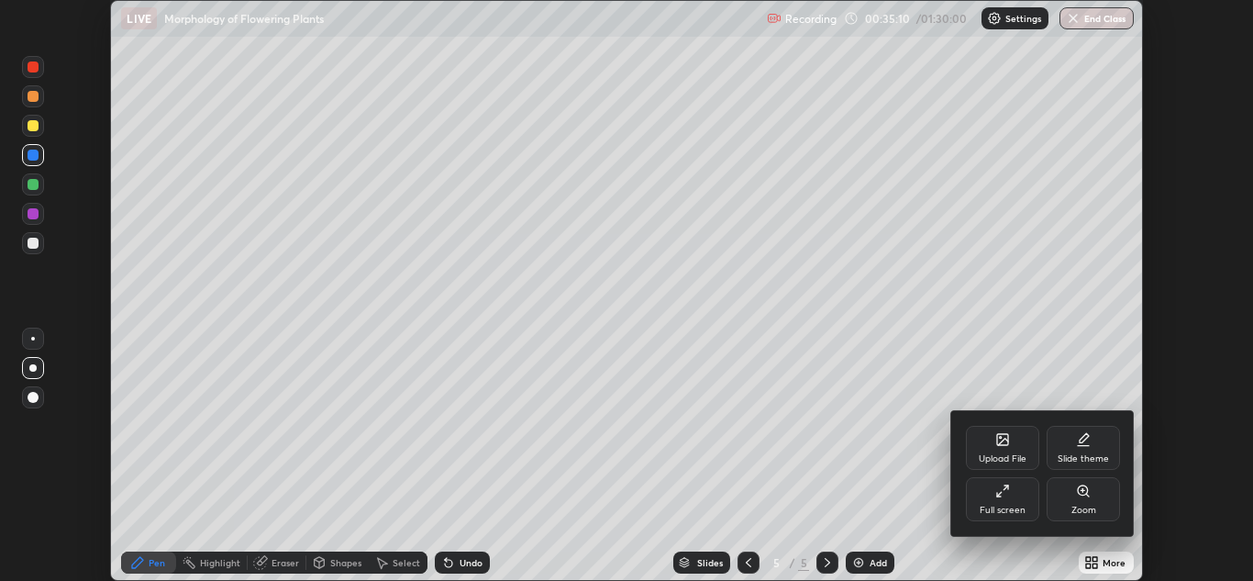
click at [997, 500] on div "Full screen" at bounding box center [1002, 499] width 73 height 44
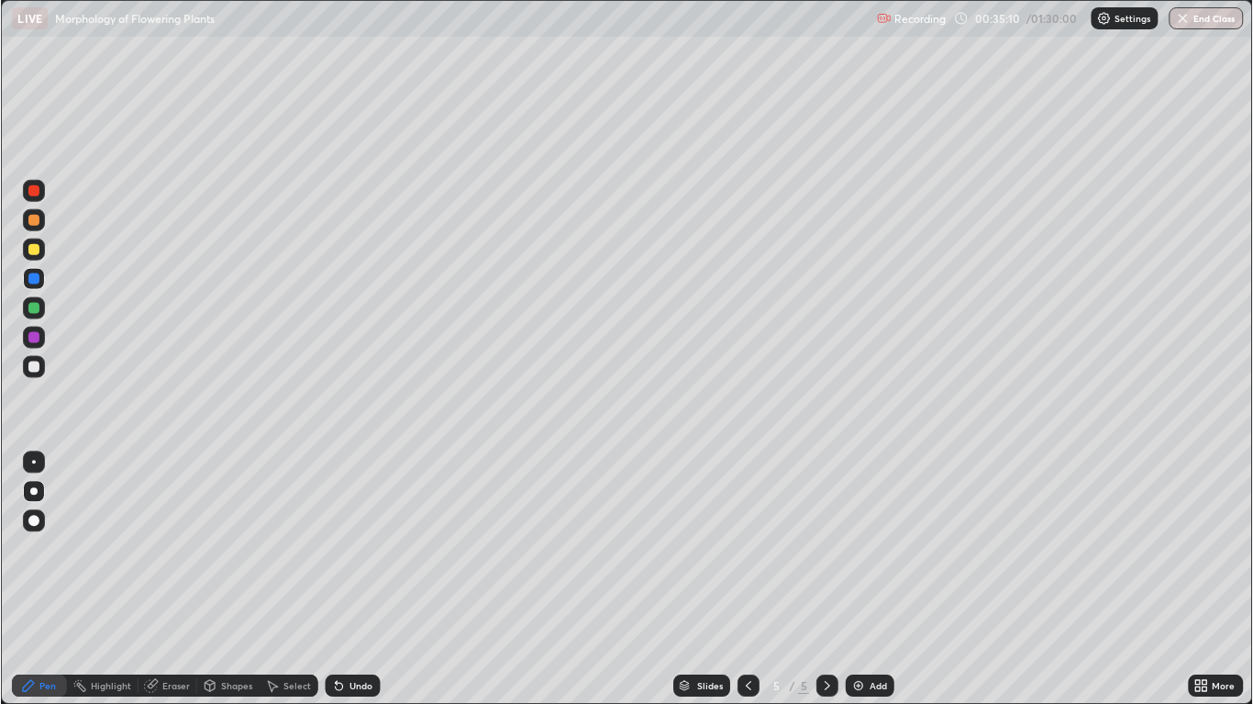
scroll to position [704, 1253]
click at [866, 580] on div "Add" at bounding box center [870, 686] width 49 height 22
click at [38, 371] on div at bounding box center [33, 367] width 22 height 22
click at [41, 226] on div at bounding box center [33, 220] width 22 height 22
click at [34, 279] on div at bounding box center [33, 278] width 11 height 11
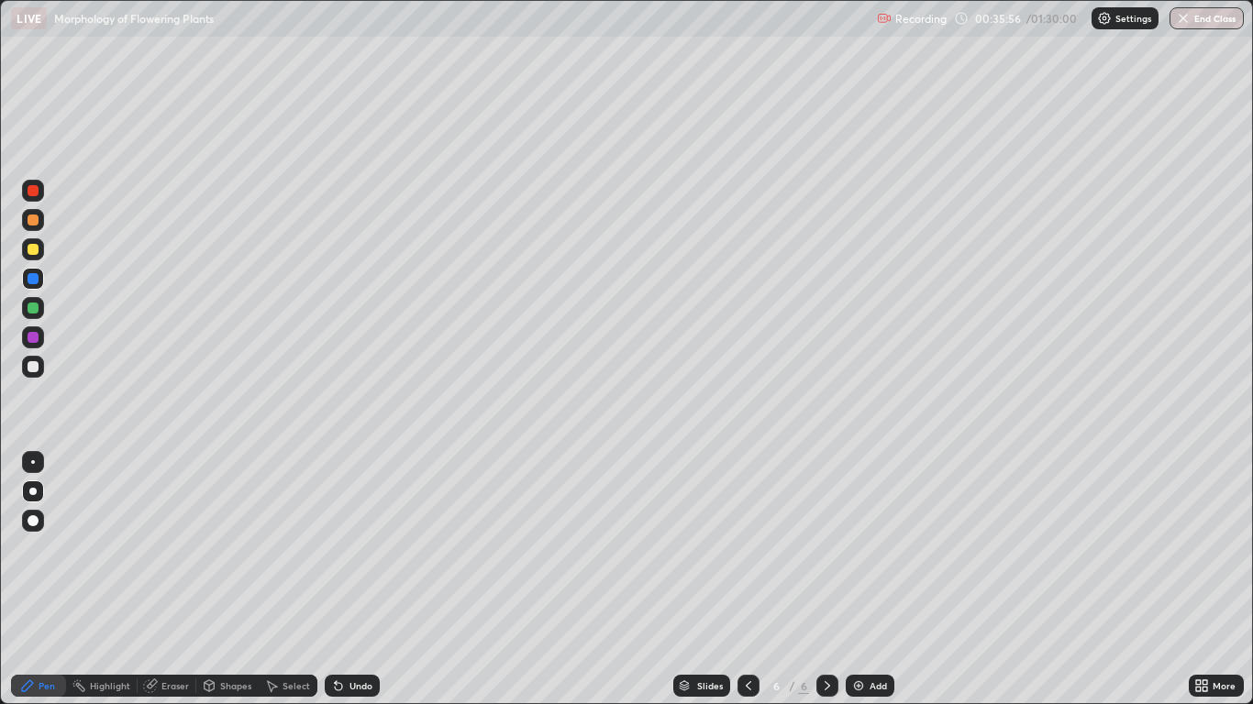
click at [37, 313] on div at bounding box center [33, 308] width 11 height 11
click at [41, 340] on div at bounding box center [33, 338] width 22 height 22
click at [344, 580] on div "Undo" at bounding box center [352, 686] width 55 height 22
click at [357, 580] on div "Undo" at bounding box center [352, 686] width 55 height 22
click at [358, 580] on div "Undo" at bounding box center [360, 685] width 23 height 9
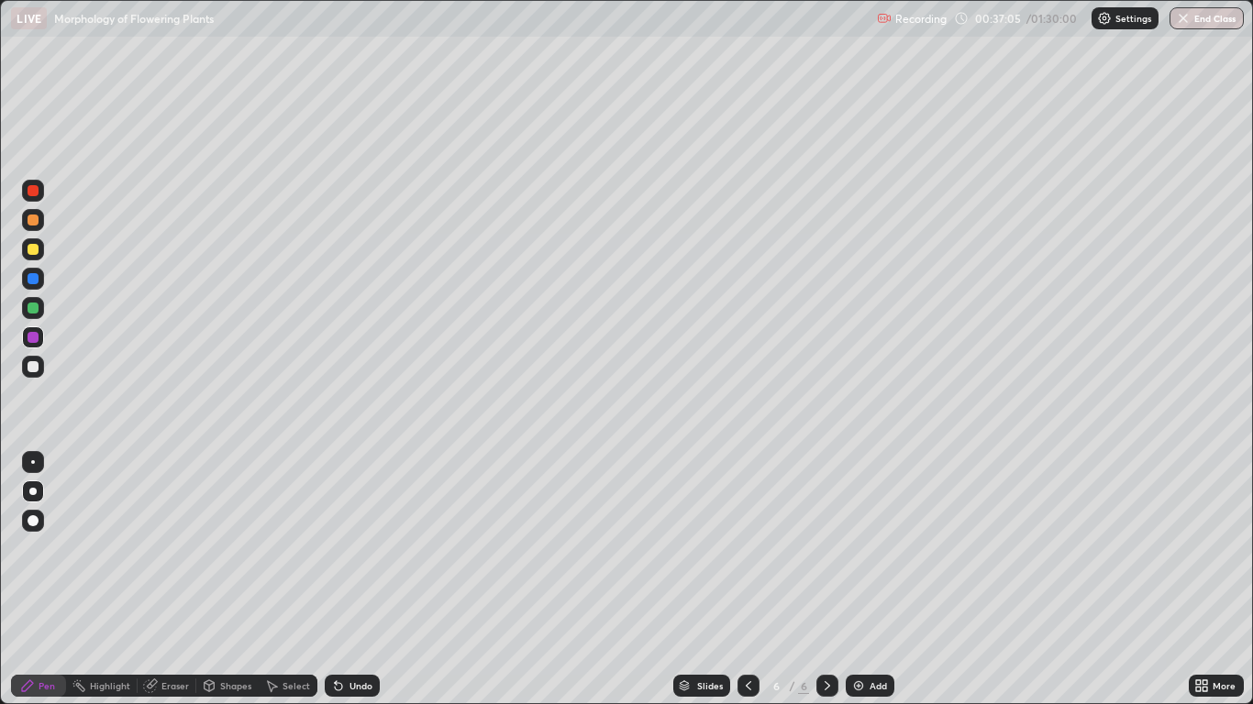
click at [357, 580] on div "Undo" at bounding box center [352, 686] width 55 height 22
click at [365, 580] on div "Undo" at bounding box center [360, 685] width 23 height 9
click at [368, 580] on div "Undo" at bounding box center [352, 686] width 55 height 22
click at [185, 580] on div "Eraser" at bounding box center [175, 685] width 28 height 9
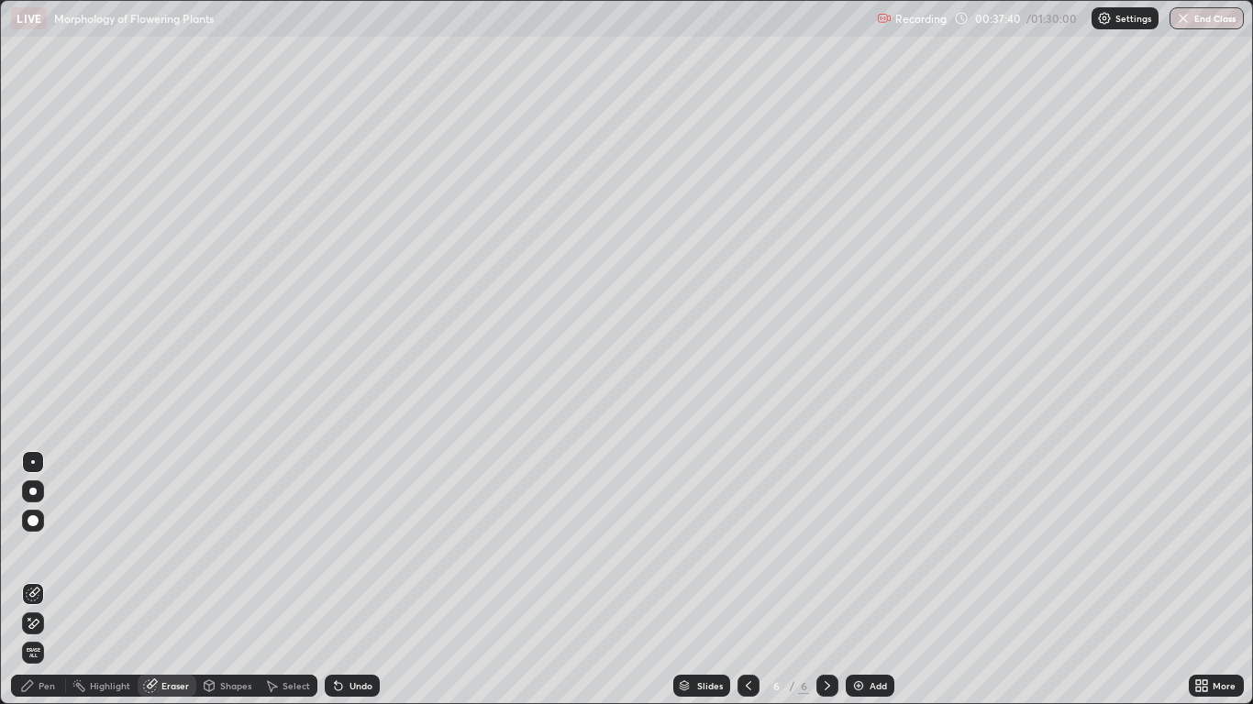
click at [41, 580] on div "Pen" at bounding box center [47, 685] width 17 height 9
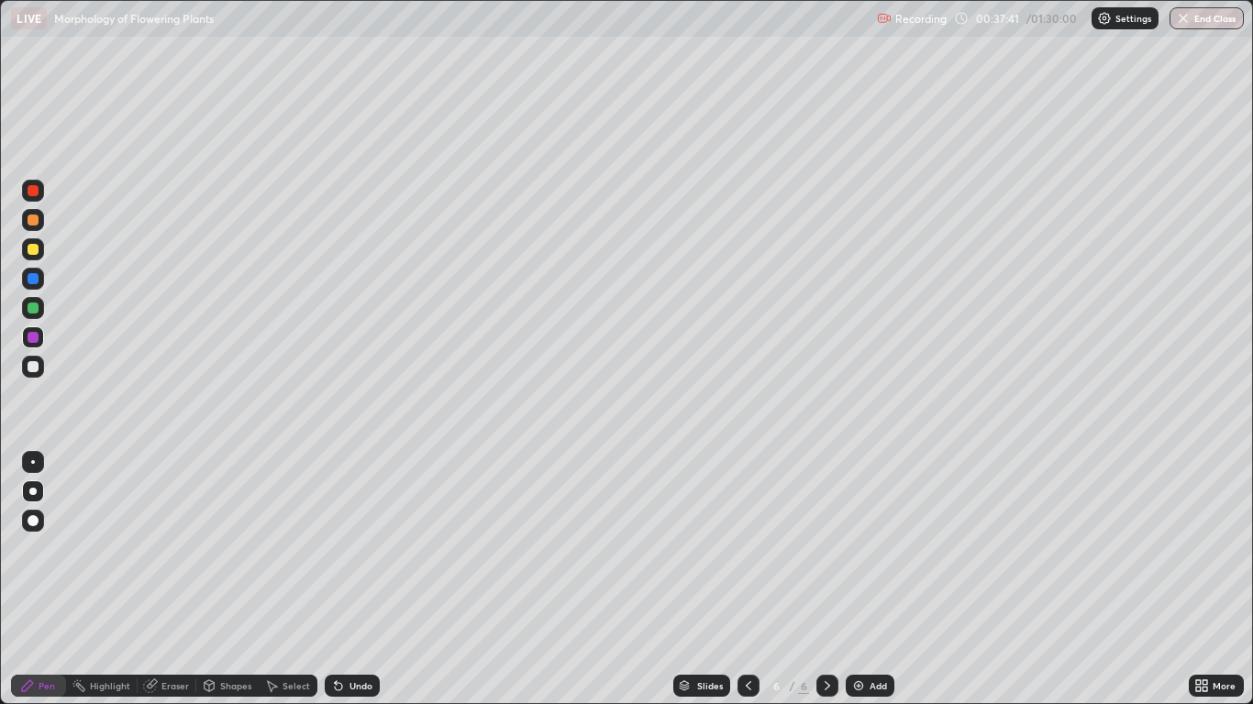
click at [61, 580] on div "Pen" at bounding box center [38, 686] width 55 height 22
click at [41, 191] on div at bounding box center [33, 191] width 22 height 22
click at [862, 580] on img at bounding box center [858, 686] width 15 height 15
click at [39, 283] on div at bounding box center [33, 279] width 22 height 22
click at [43, 309] on div at bounding box center [33, 308] width 22 height 22
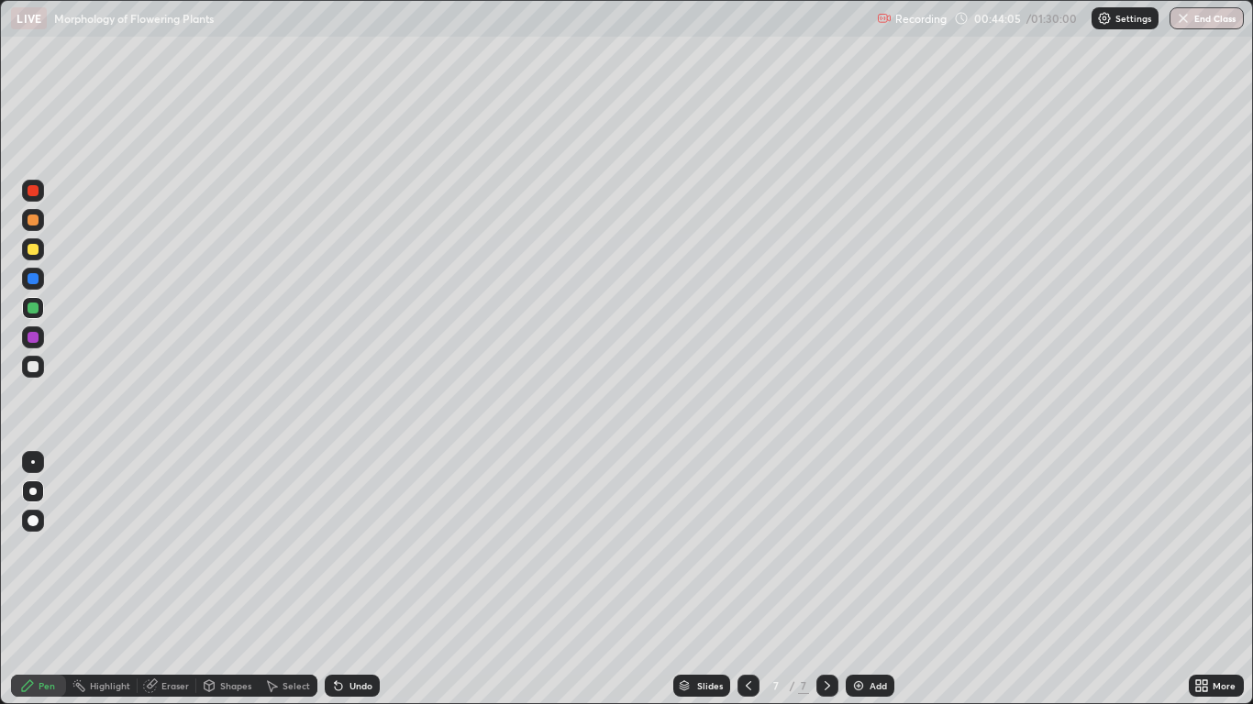
click at [349, 580] on div "Undo" at bounding box center [360, 685] width 23 height 9
click at [34, 338] on div at bounding box center [33, 337] width 11 height 11
click at [43, 371] on div at bounding box center [33, 367] width 22 height 22
click at [166, 580] on div "Eraser" at bounding box center [175, 685] width 28 height 9
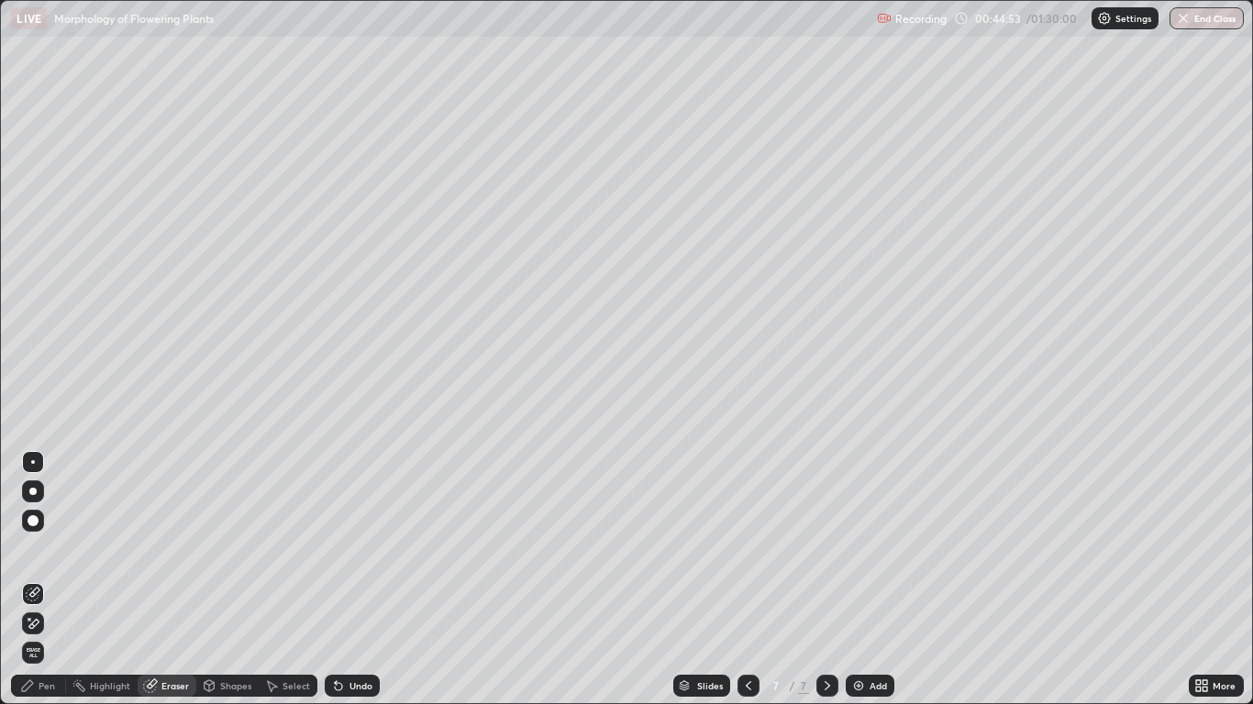
click at [55, 580] on div "Pen" at bounding box center [47, 685] width 17 height 9
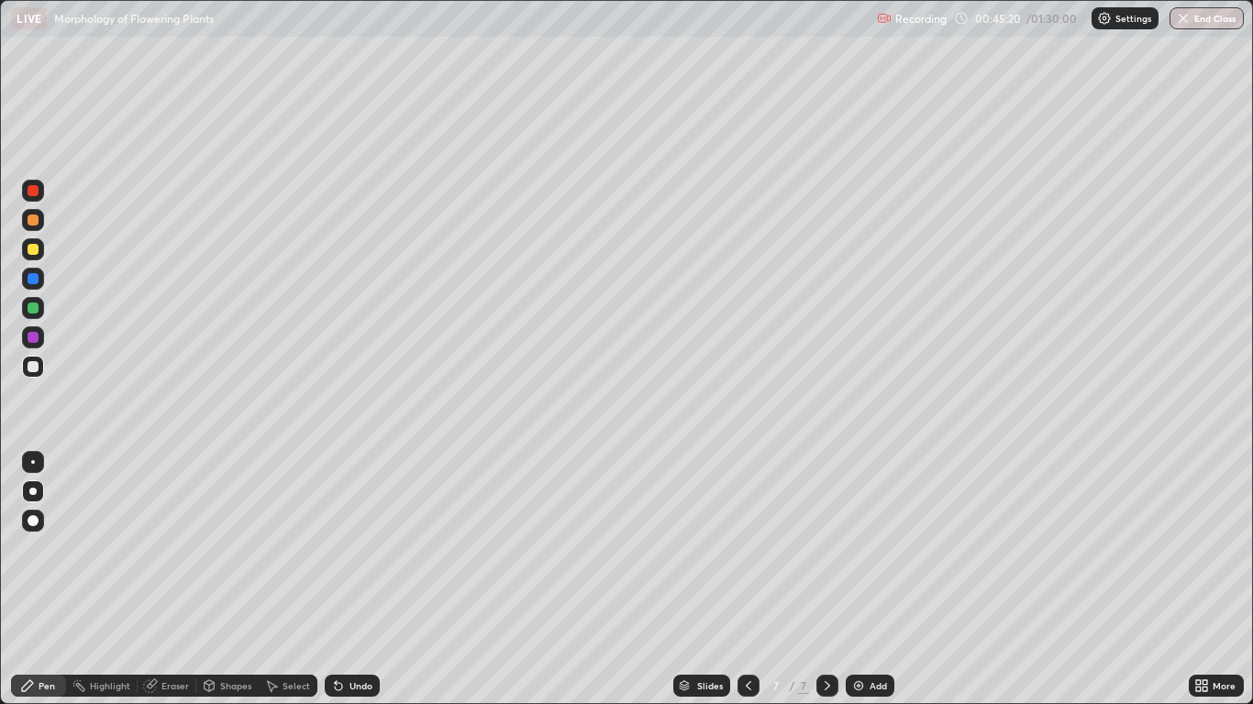
click at [355, 580] on div "Undo" at bounding box center [360, 685] width 23 height 9
click at [358, 580] on div "Undo" at bounding box center [360, 685] width 23 height 9
click at [360, 580] on div "Undo" at bounding box center [360, 685] width 23 height 9
click at [39, 255] on div at bounding box center [33, 249] width 22 height 22
click at [364, 580] on div "Undo" at bounding box center [360, 685] width 23 height 9
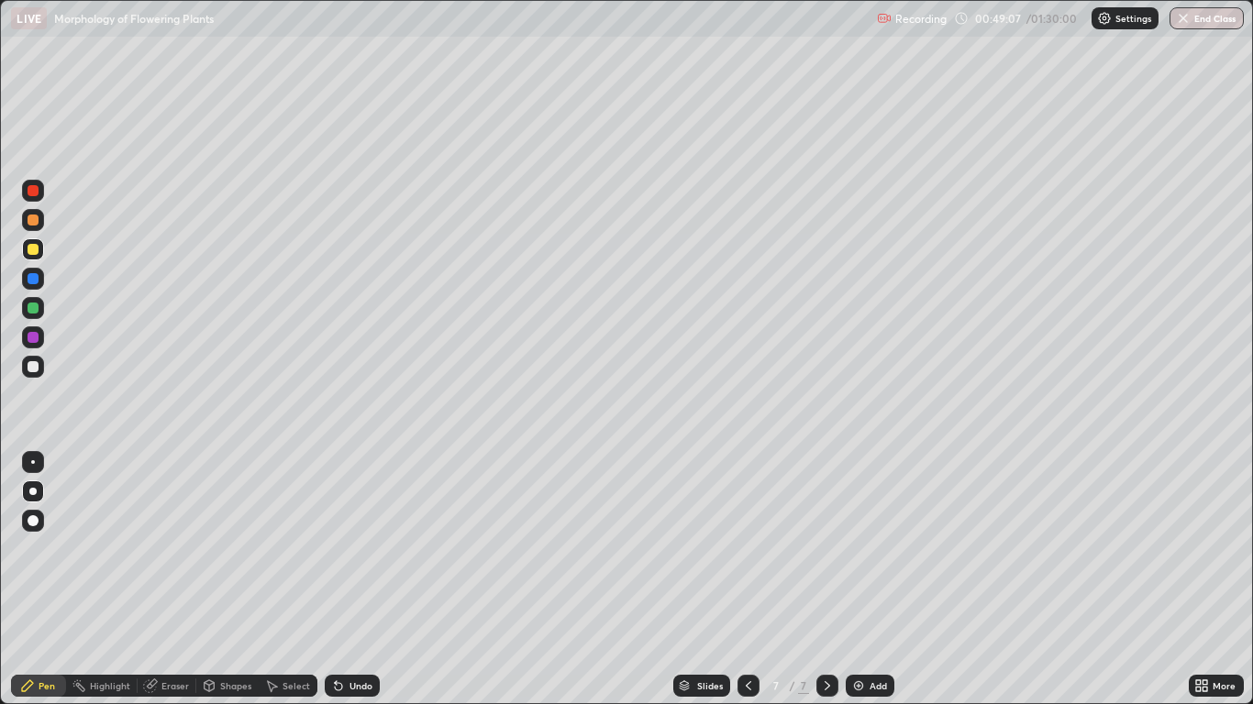
click at [361, 580] on div "Undo" at bounding box center [360, 685] width 23 height 9
click at [370, 580] on div "Undo" at bounding box center [352, 686] width 55 height 22
click at [177, 580] on div "Eraser" at bounding box center [175, 685] width 28 height 9
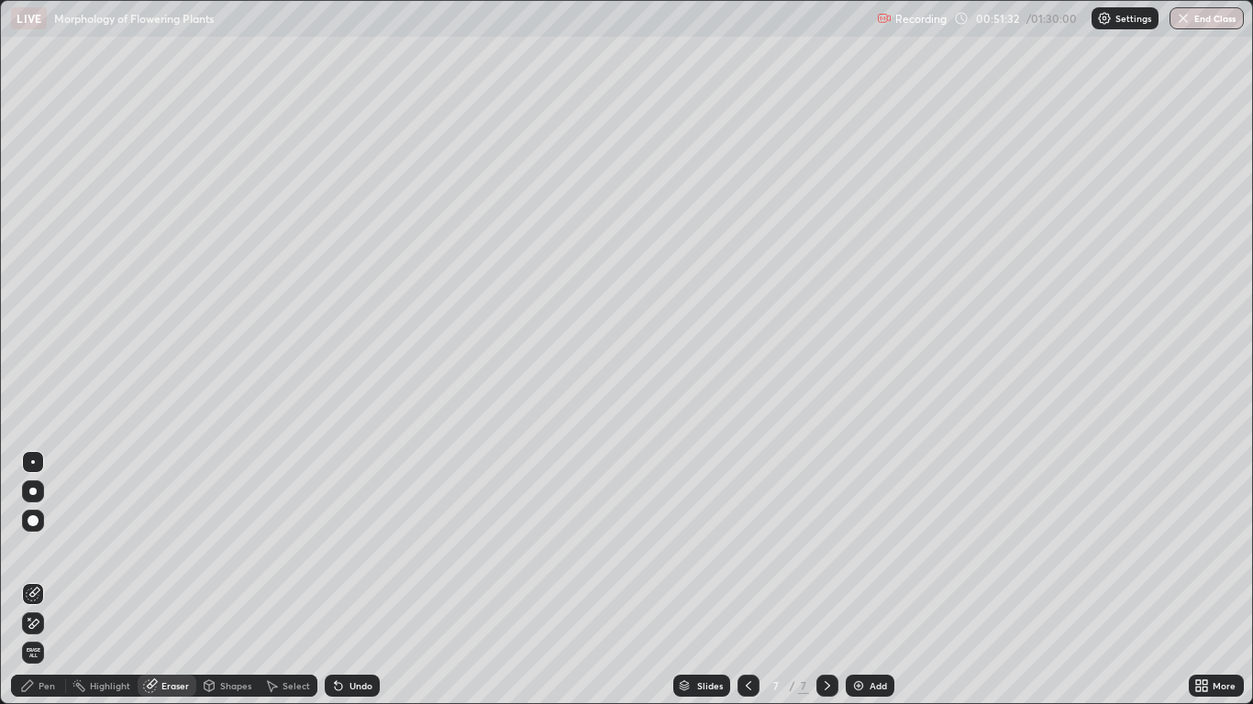
click at [872, 580] on div "Add" at bounding box center [870, 686] width 49 height 22
click at [50, 580] on div "Pen" at bounding box center [47, 685] width 17 height 9
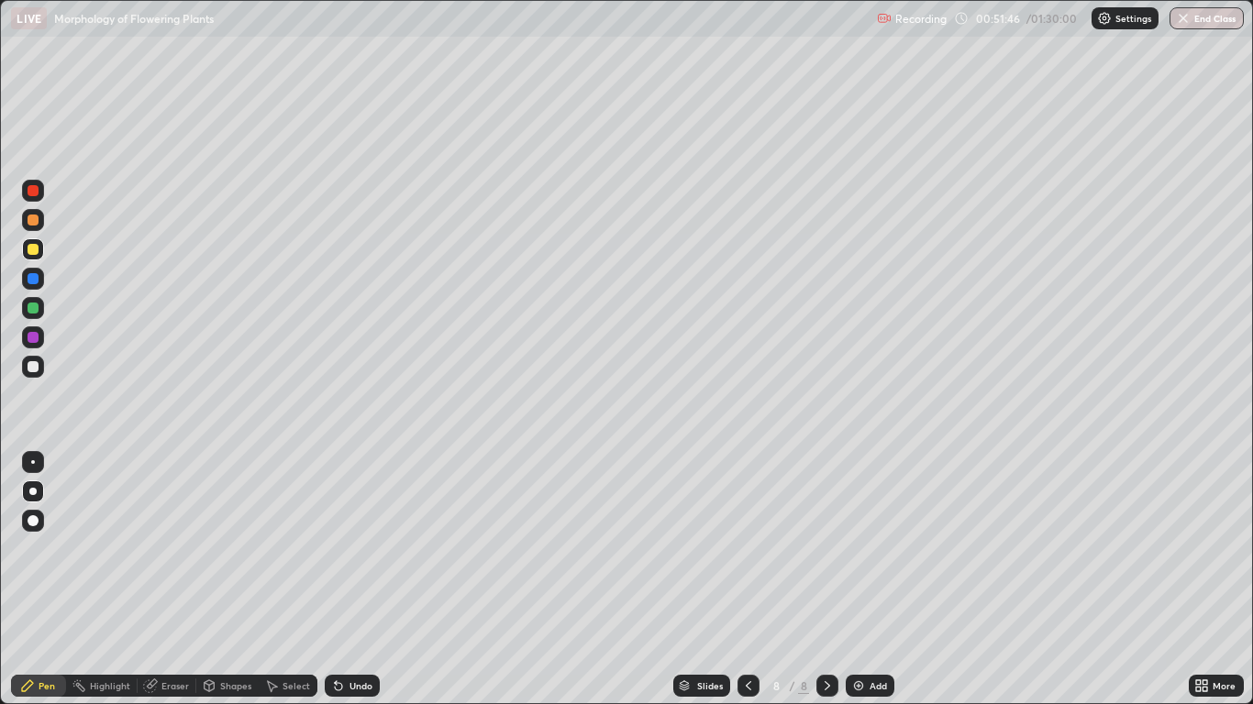
click at [42, 343] on div at bounding box center [33, 338] width 22 height 22
click at [356, 580] on div "Undo" at bounding box center [352, 686] width 55 height 22
click at [367, 580] on div "Undo" at bounding box center [360, 685] width 23 height 9
click at [365, 580] on div "Undo" at bounding box center [360, 685] width 23 height 9
click at [38, 316] on div at bounding box center [33, 308] width 22 height 22
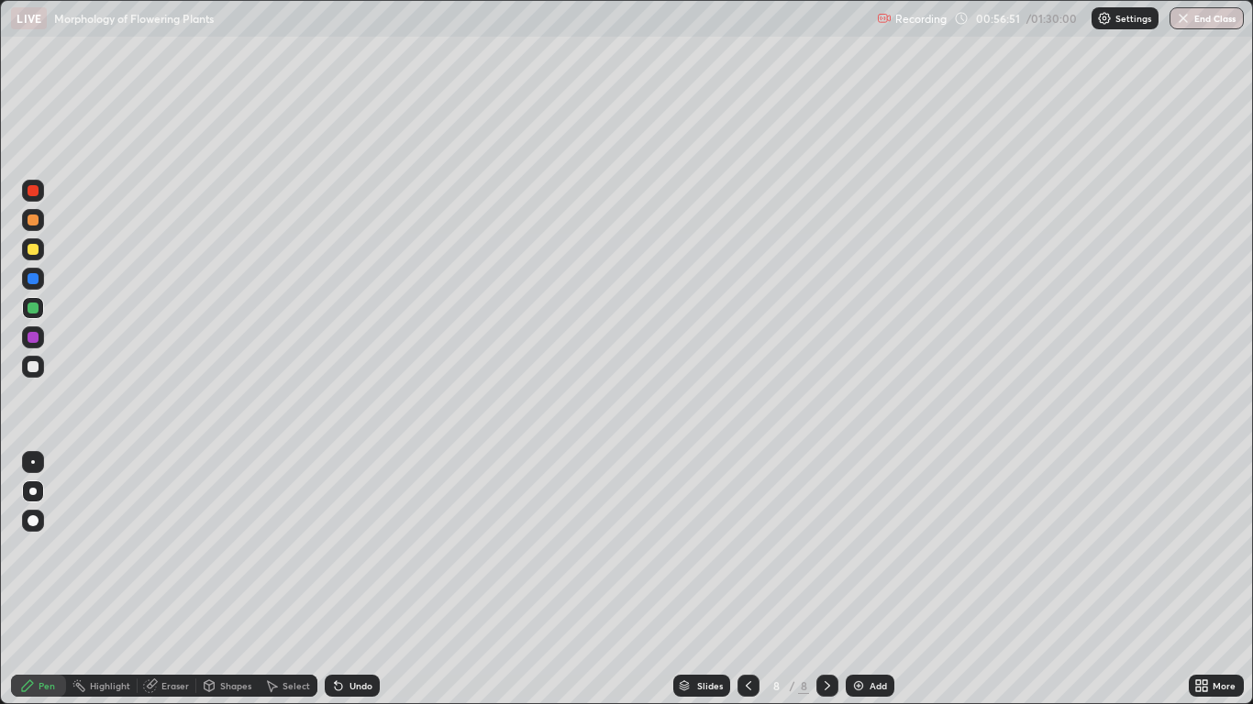
click at [41, 283] on div at bounding box center [33, 279] width 22 height 22
click at [172, 580] on div "Eraser" at bounding box center [167, 686] width 59 height 22
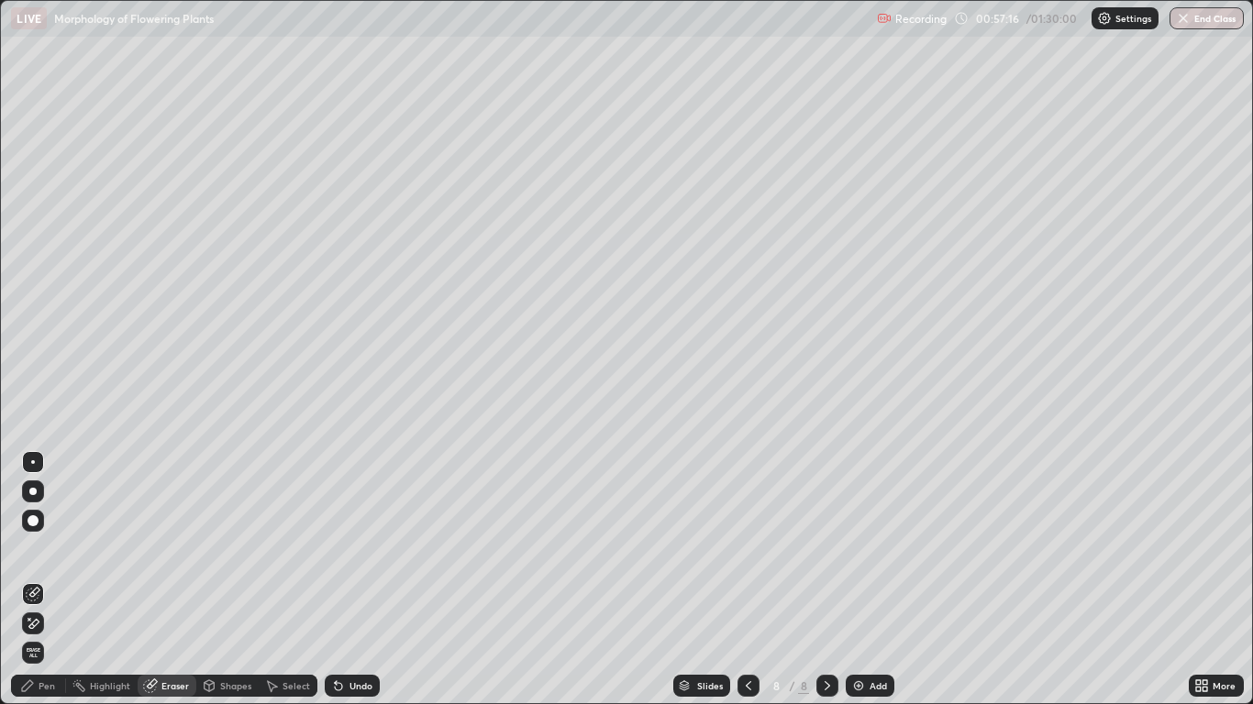
click at [47, 580] on div "Pen" at bounding box center [47, 685] width 17 height 9
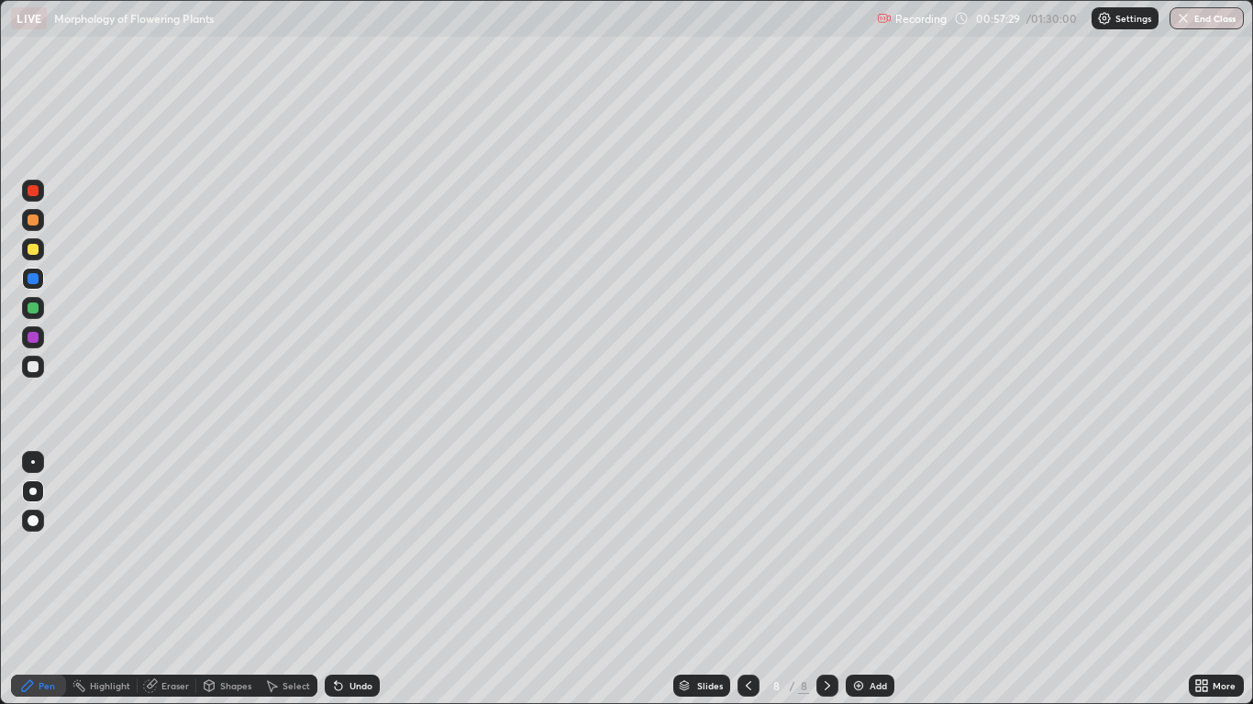
click at [33, 309] on div at bounding box center [33, 308] width 11 height 11
click at [33, 279] on div at bounding box center [33, 278] width 11 height 11
click at [33, 309] on div at bounding box center [33, 308] width 11 height 11
click at [34, 367] on div at bounding box center [33, 366] width 11 height 11
click at [296, 580] on div "Select" at bounding box center [288, 686] width 59 height 22
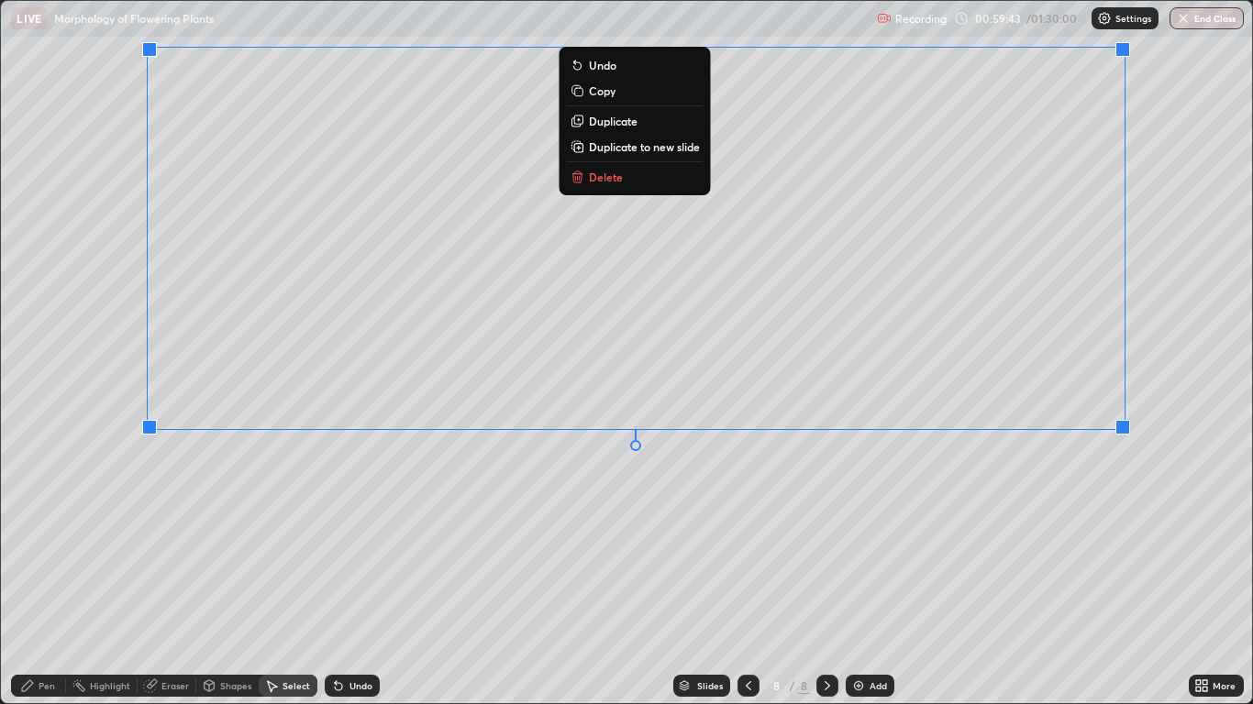
click at [52, 580] on div "Pen" at bounding box center [47, 685] width 17 height 9
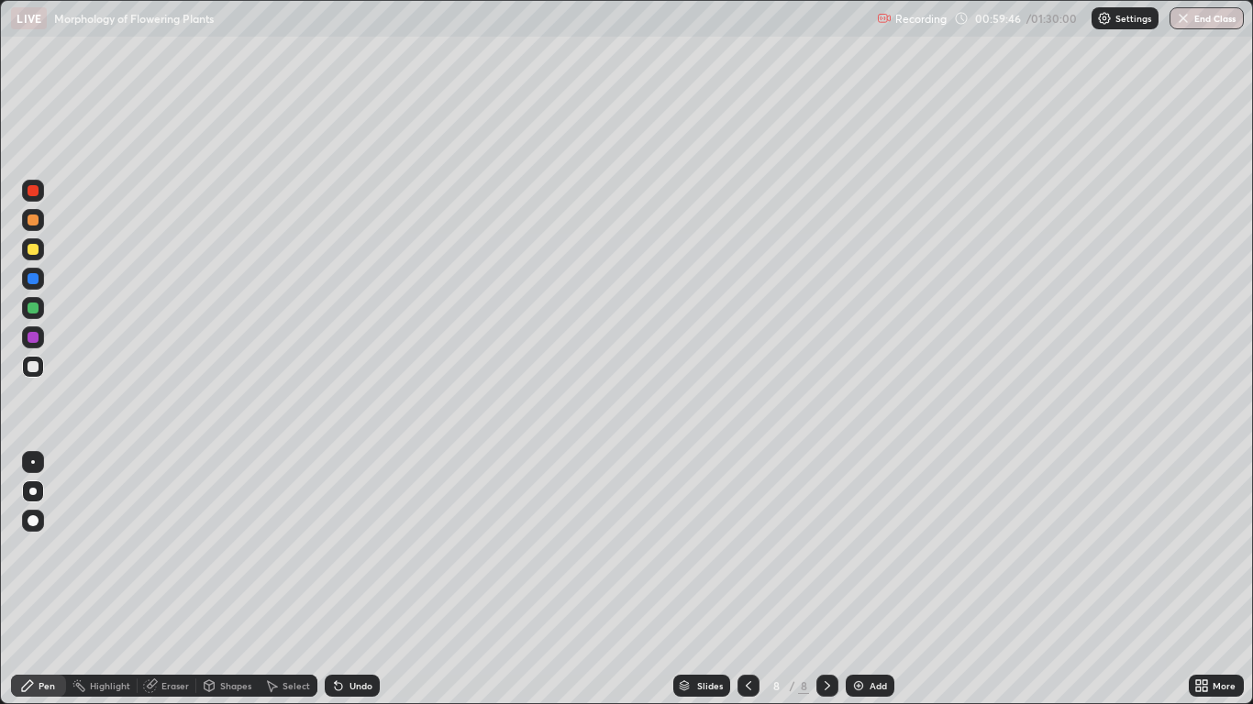
click at [36, 338] on div at bounding box center [33, 337] width 11 height 11
click at [357, 580] on div "Undo" at bounding box center [360, 685] width 23 height 9
click at [33, 250] on div at bounding box center [33, 249] width 11 height 11
click at [35, 188] on div at bounding box center [33, 190] width 11 height 11
click at [354, 580] on div "Undo" at bounding box center [360, 685] width 23 height 9
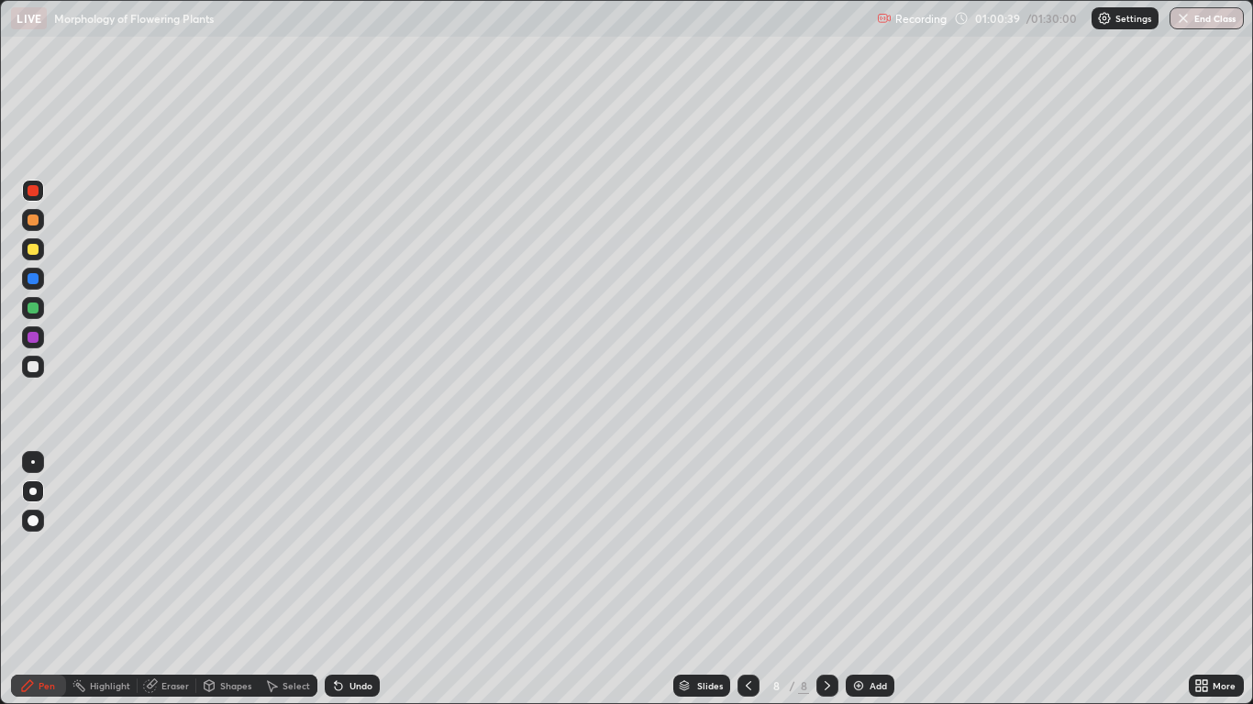
click at [361, 580] on div "Undo" at bounding box center [360, 685] width 23 height 9
click at [371, 580] on div "Undo" at bounding box center [352, 686] width 55 height 22
click at [39, 258] on div at bounding box center [33, 249] width 22 height 22
click at [31, 374] on div at bounding box center [33, 367] width 22 height 22
click at [34, 311] on div at bounding box center [33, 308] width 11 height 11
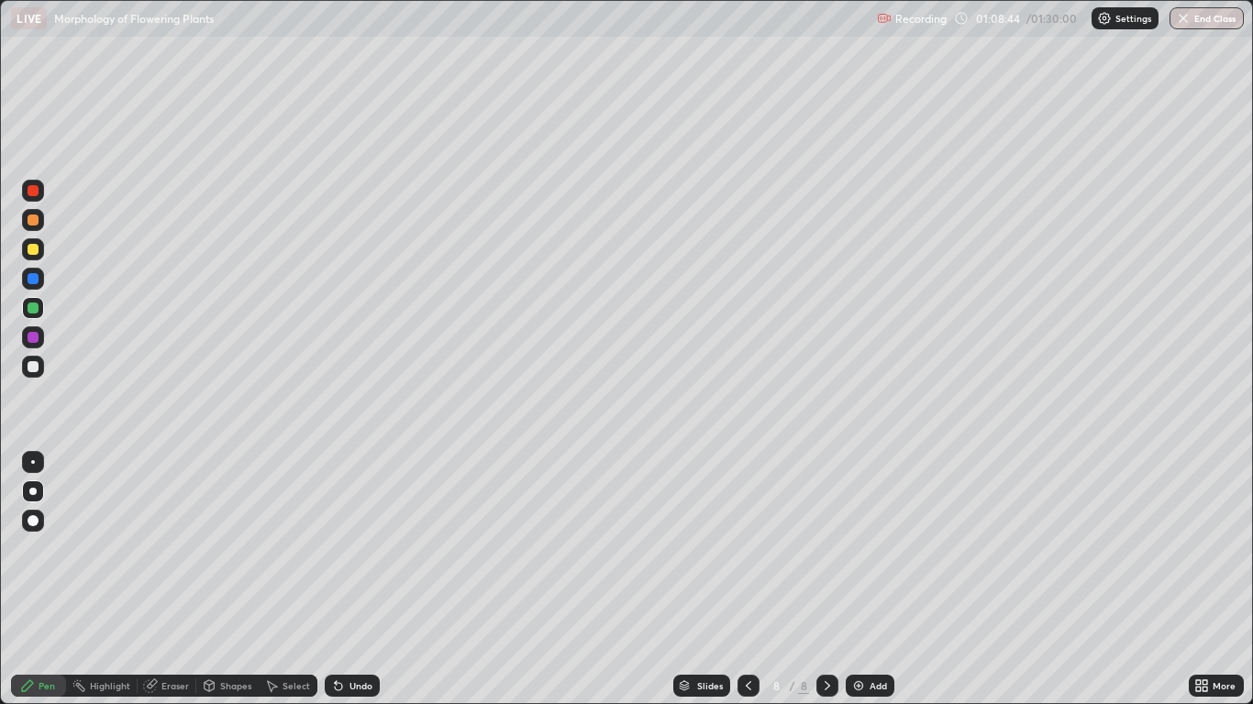
click at [1198, 580] on icon at bounding box center [1198, 683] width 5 height 5
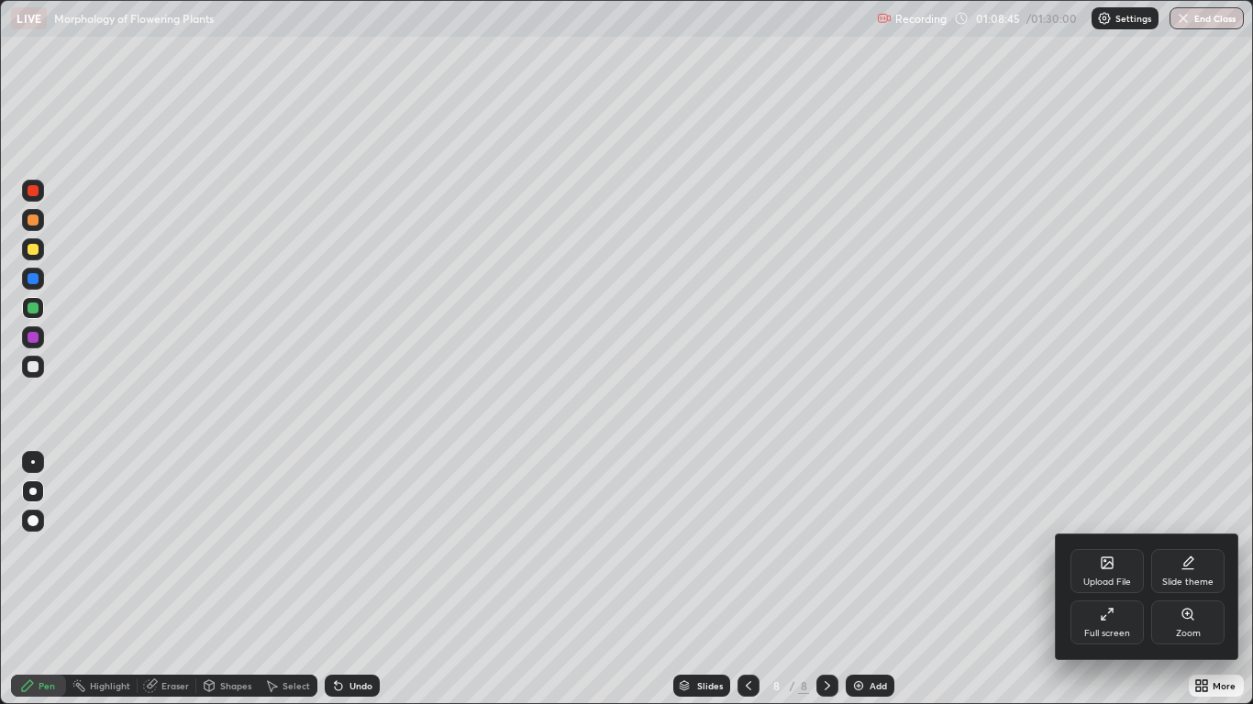
click at [1098, 580] on div "Full screen" at bounding box center [1107, 633] width 46 height 9
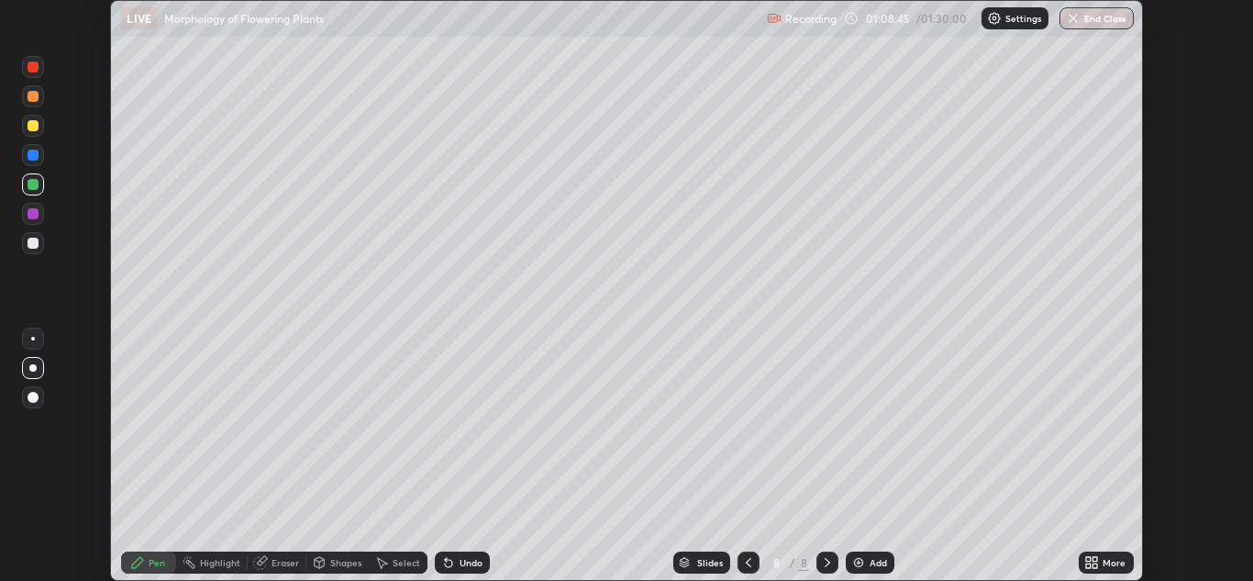
scroll to position [91142, 90470]
click at [1080, 20] on img "button" at bounding box center [1074, 18] width 15 height 15
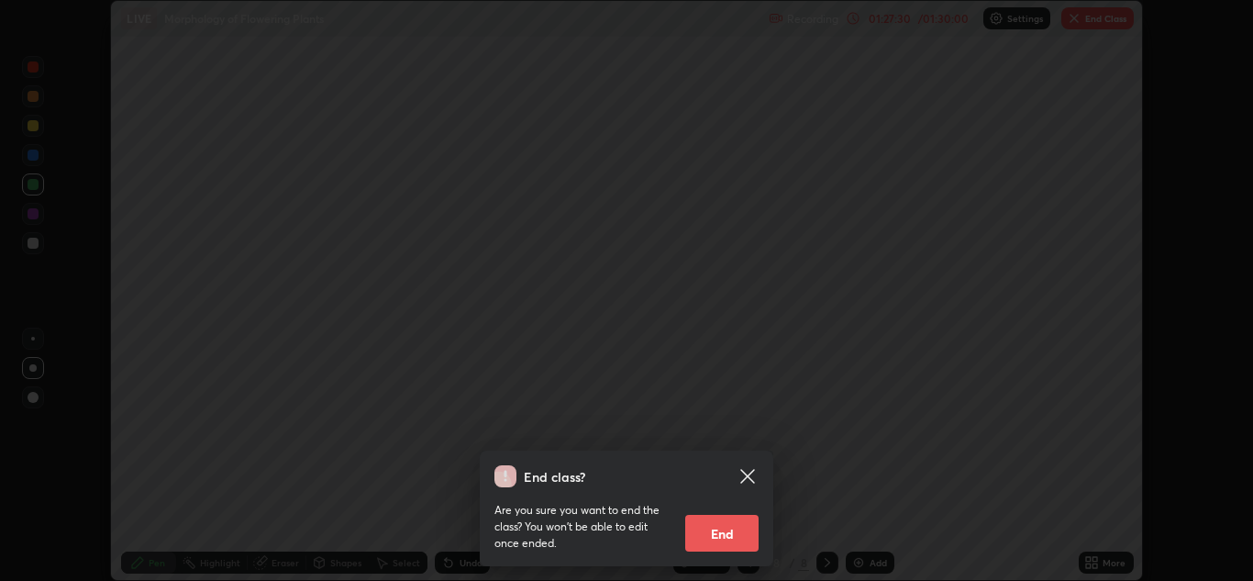
click at [717, 529] on button "End" at bounding box center [721, 533] width 73 height 37
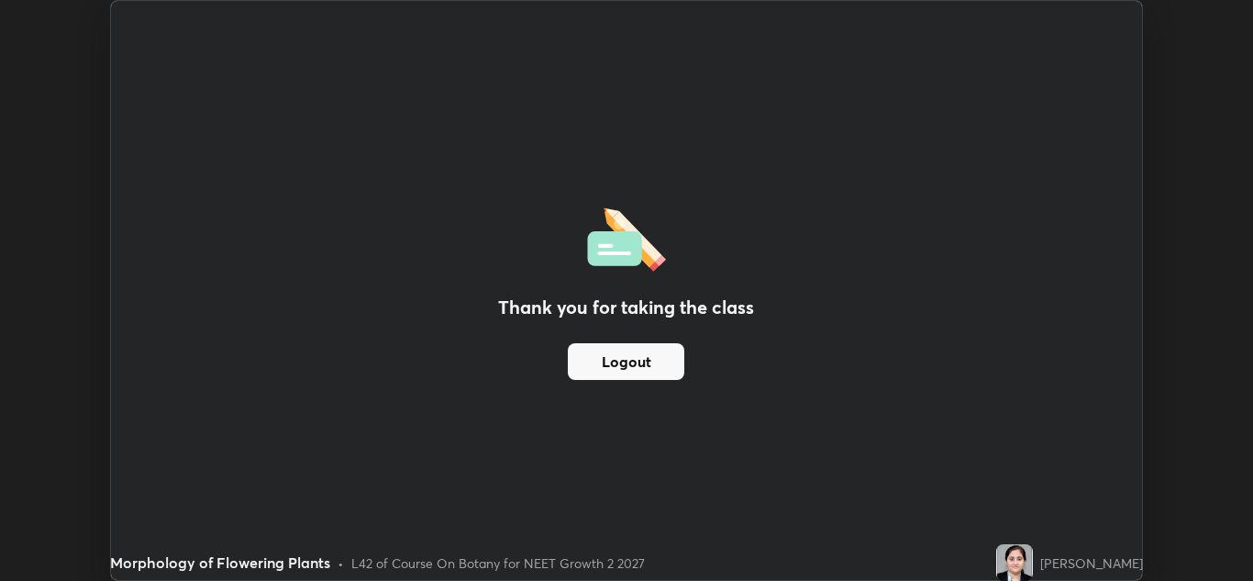
click at [649, 350] on button "Logout" at bounding box center [626, 361] width 116 height 37
click at [639, 360] on button "Logout" at bounding box center [626, 361] width 116 height 37
